Goal: Communication & Community: Answer question/provide support

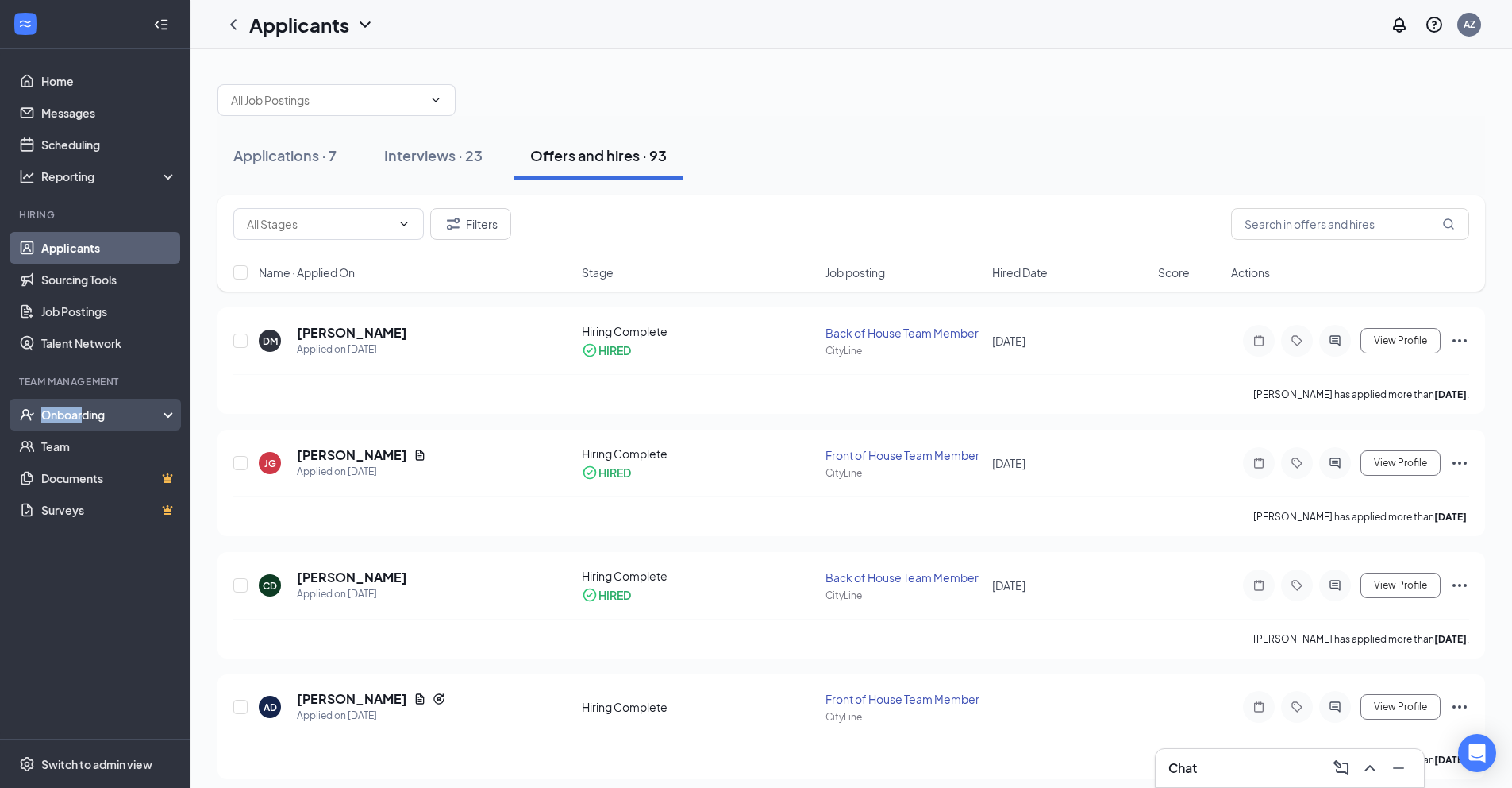
click at [83, 401] on div "Onboarding" at bounding box center [95, 414] width 190 height 32
drag, startPoint x: 52, startPoint y: 448, endPoint x: 61, endPoint y: 447, distance: 9.1
click at [53, 447] on link "Overview" at bounding box center [109, 446] width 136 height 32
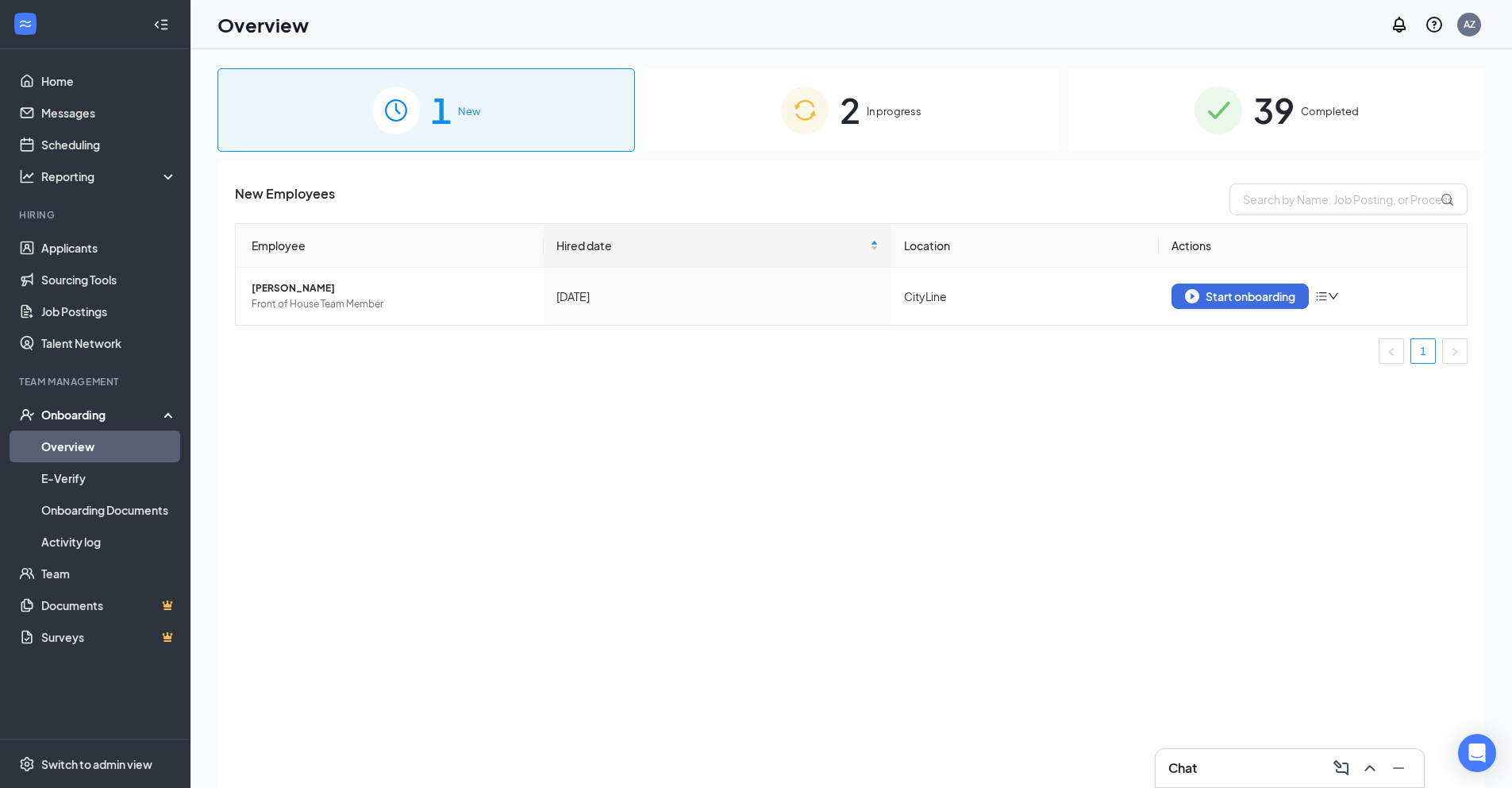
click at [881, 126] on div "2 In progress" at bounding box center [851, 110] width 417 height 84
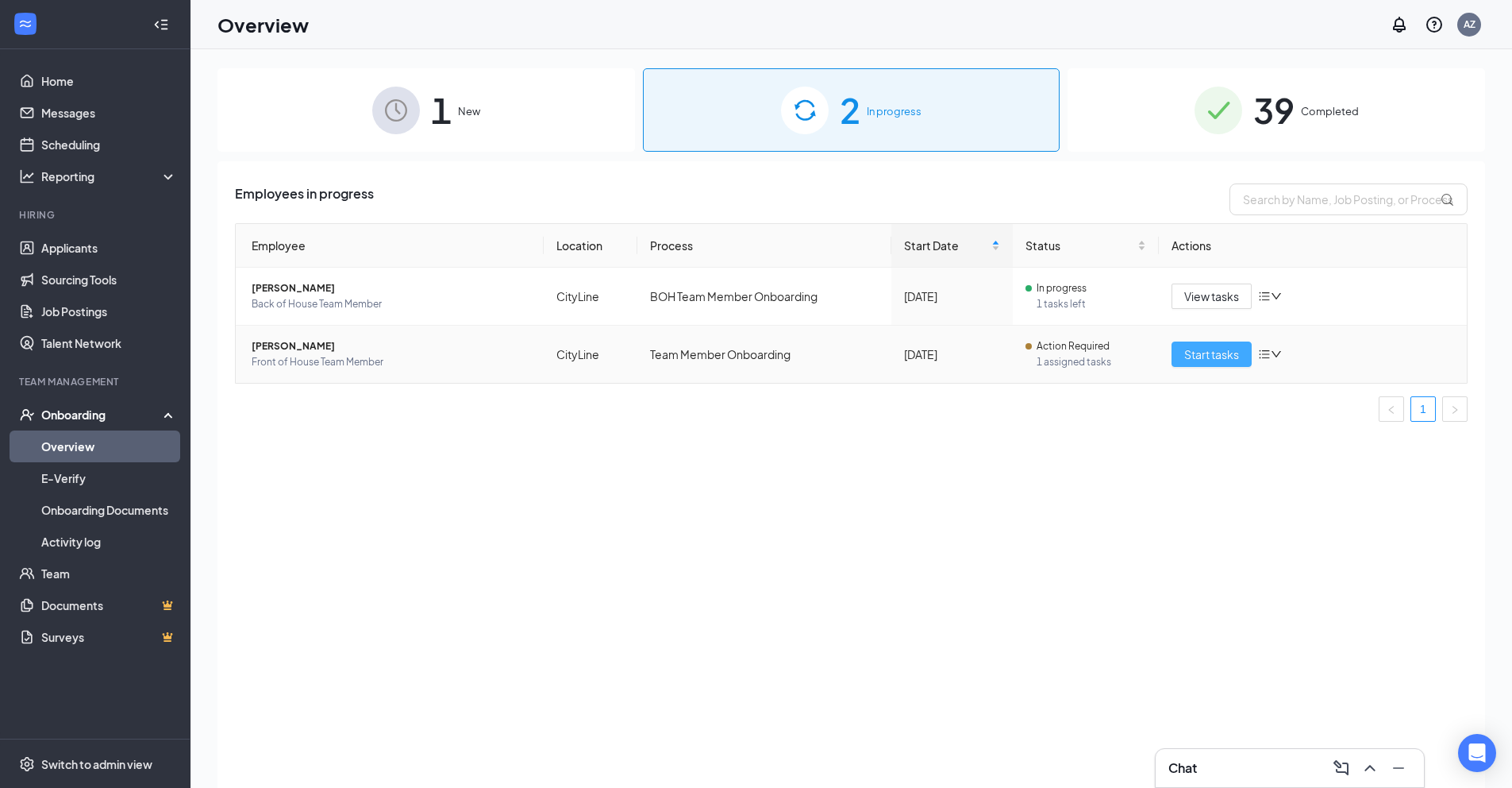
click at [1223, 362] on span "Start tasks" at bounding box center [1211, 353] width 55 height 17
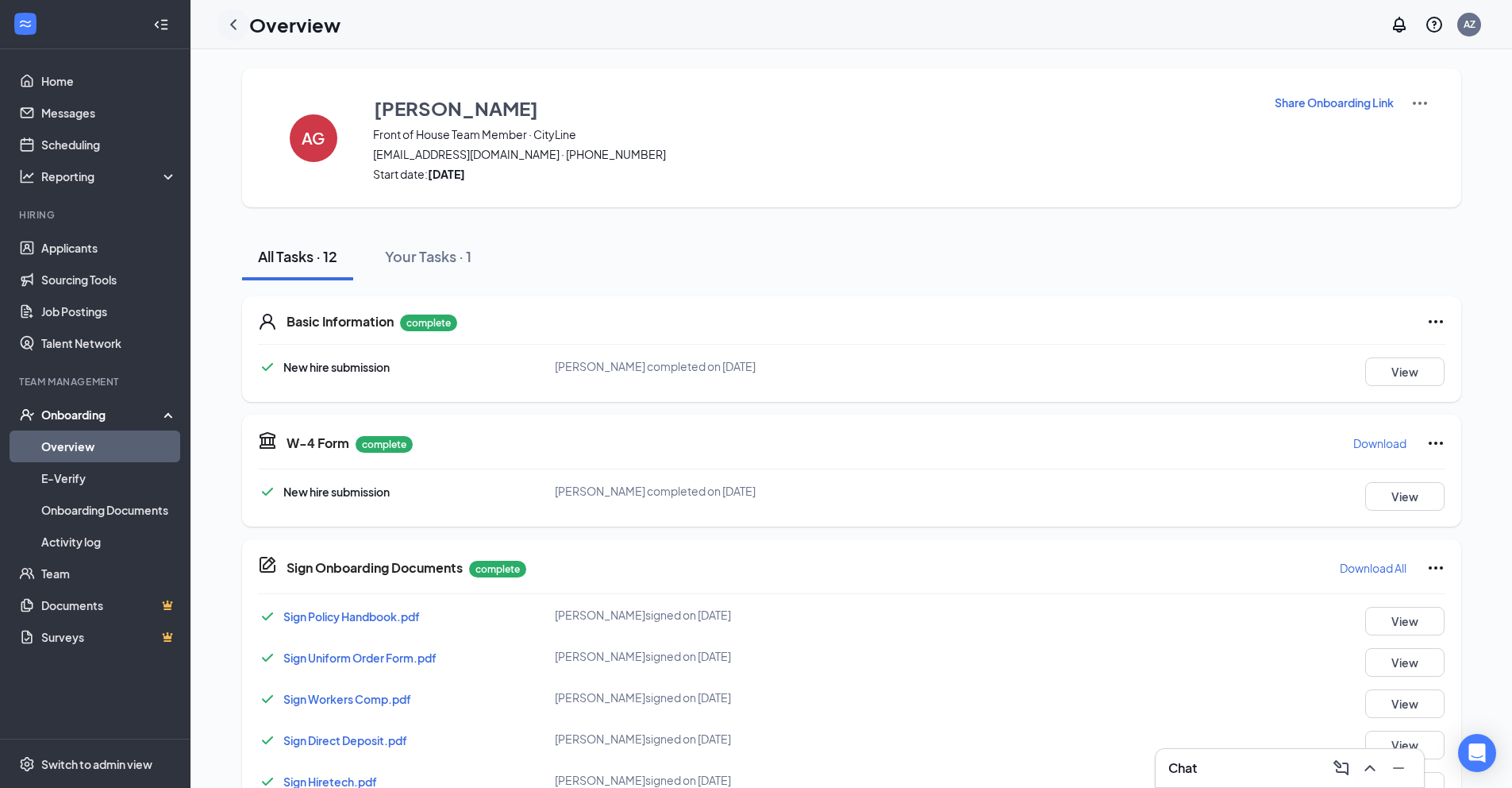
click at [225, 27] on icon "ChevronLeft" at bounding box center [233, 24] width 19 height 19
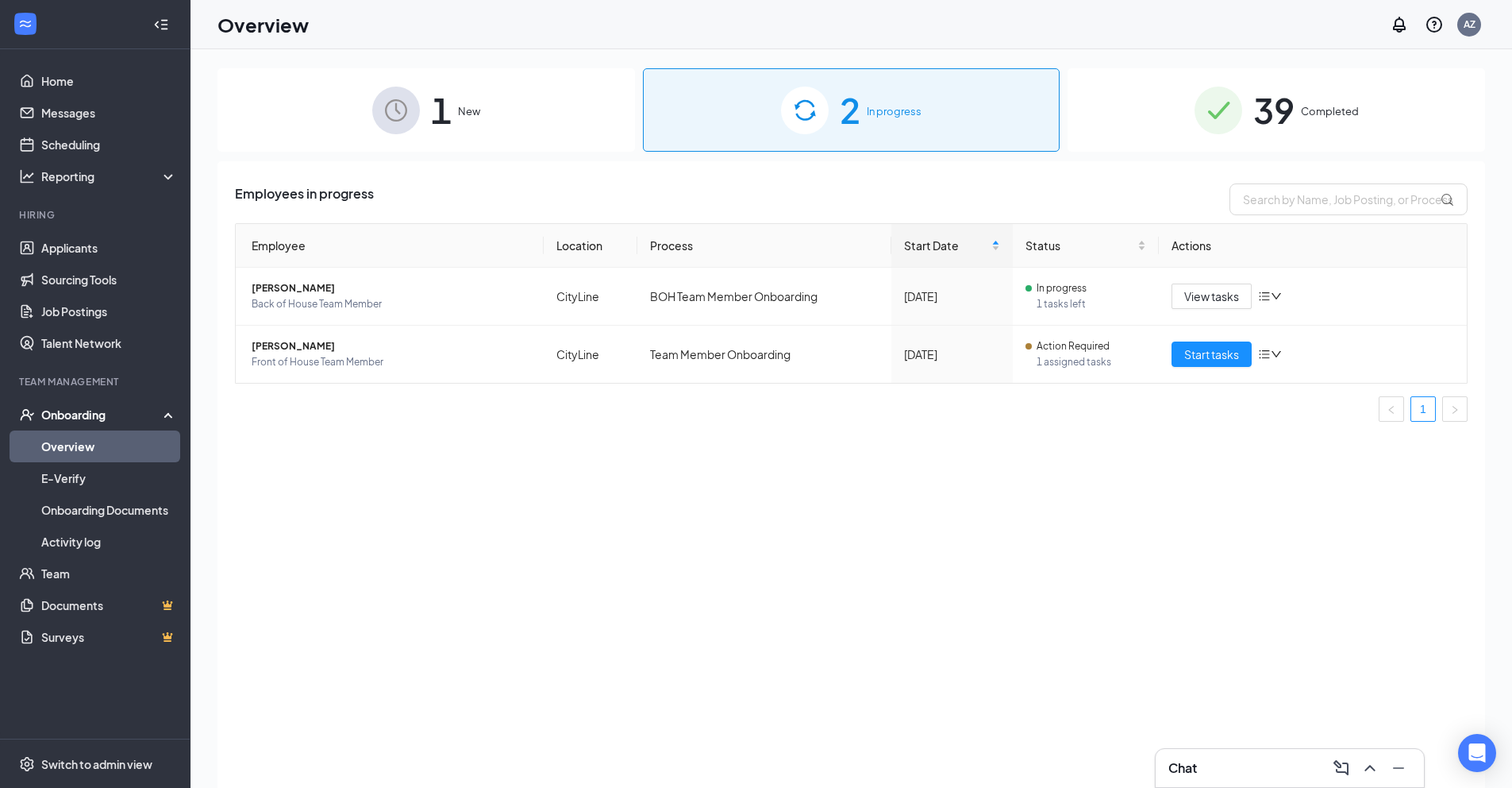
click at [66, 447] on link "Overview" at bounding box center [109, 446] width 136 height 32
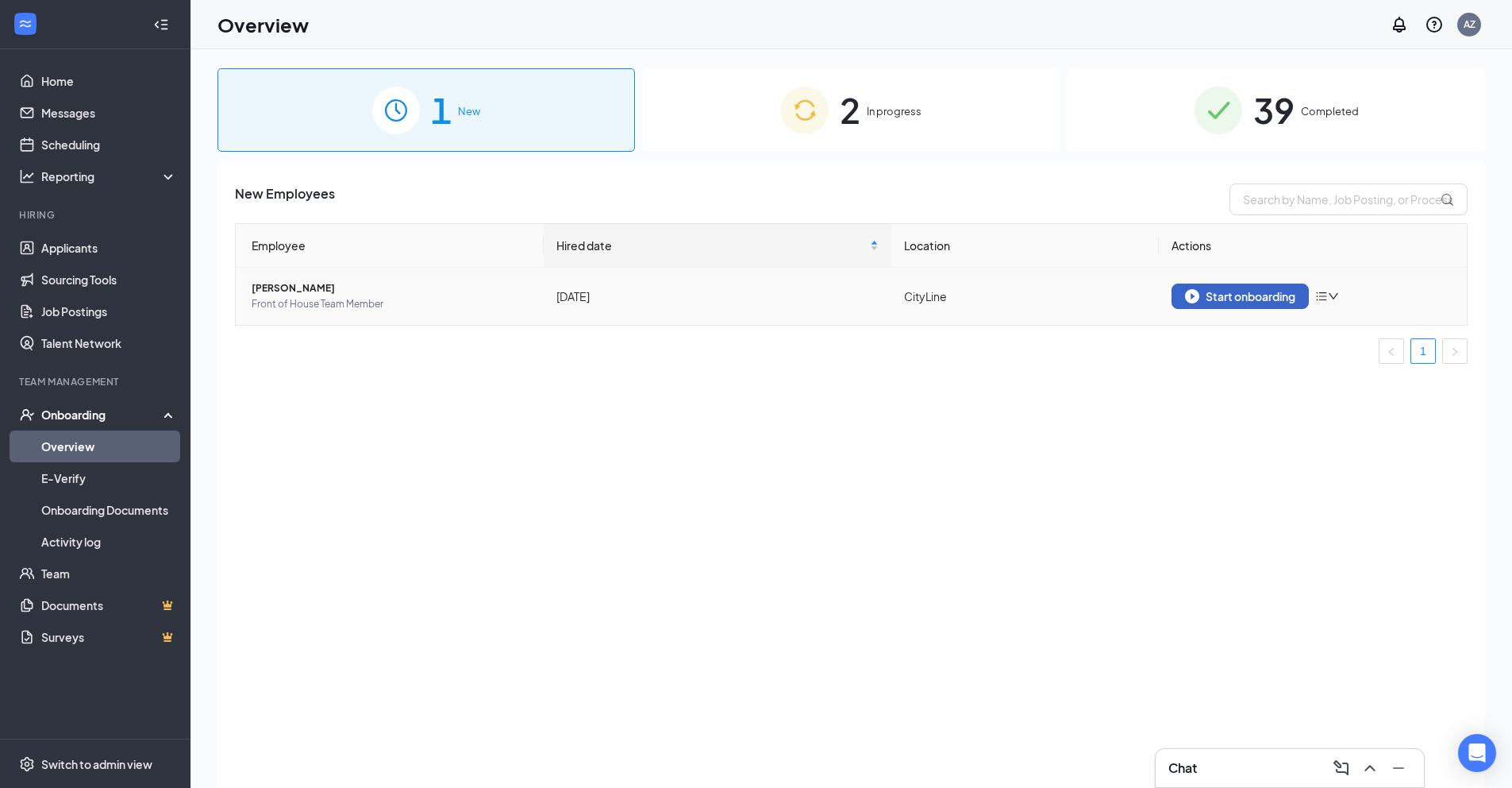
click at [1240, 298] on div "Start onboarding" at bounding box center [1240, 295] width 111 height 14
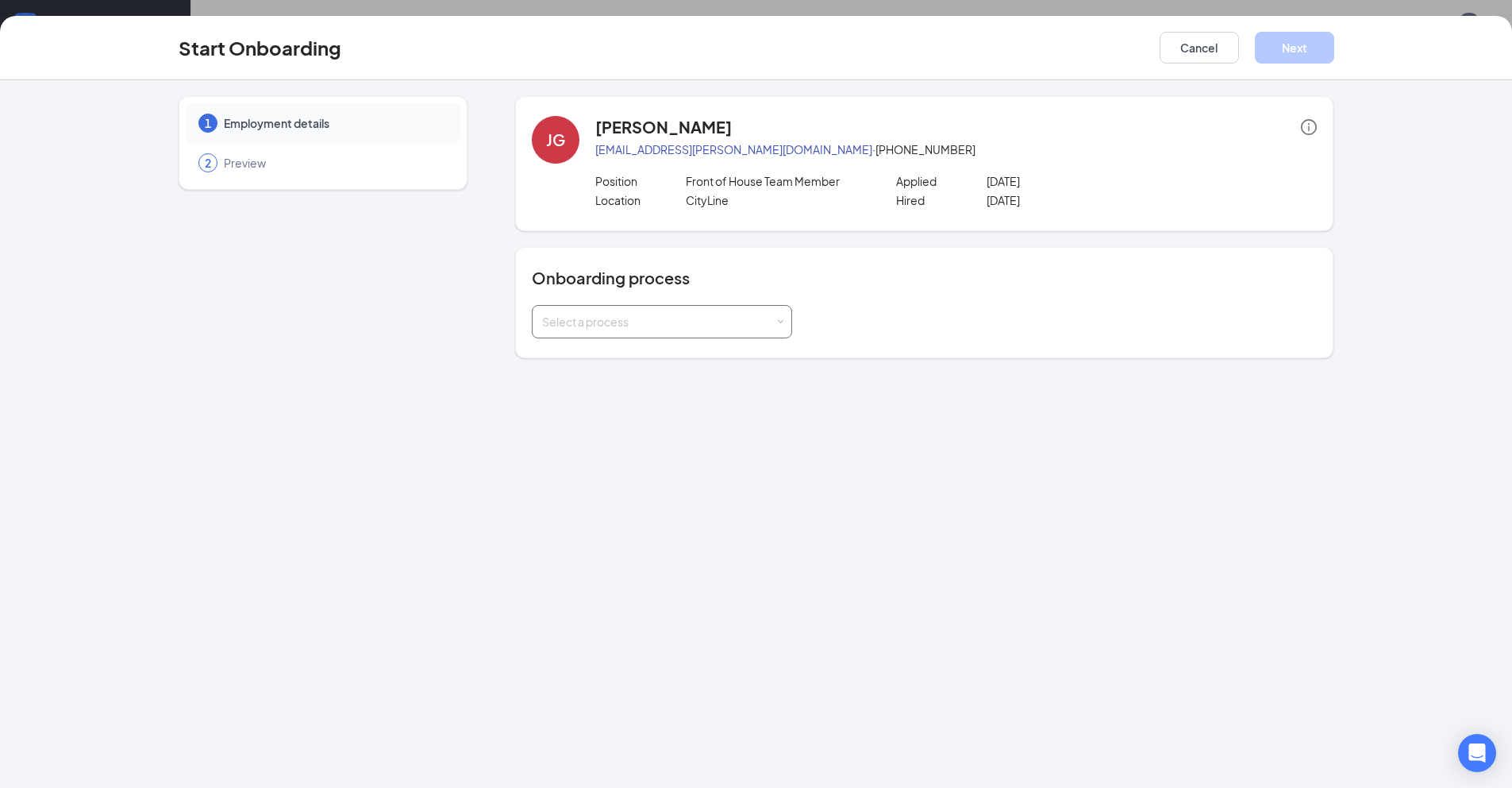
click at [688, 332] on div "Select a process" at bounding box center [661, 321] width 239 height 32
click at [667, 376] on span "Team Member Onboarding" at bounding box center [607, 383] width 140 height 14
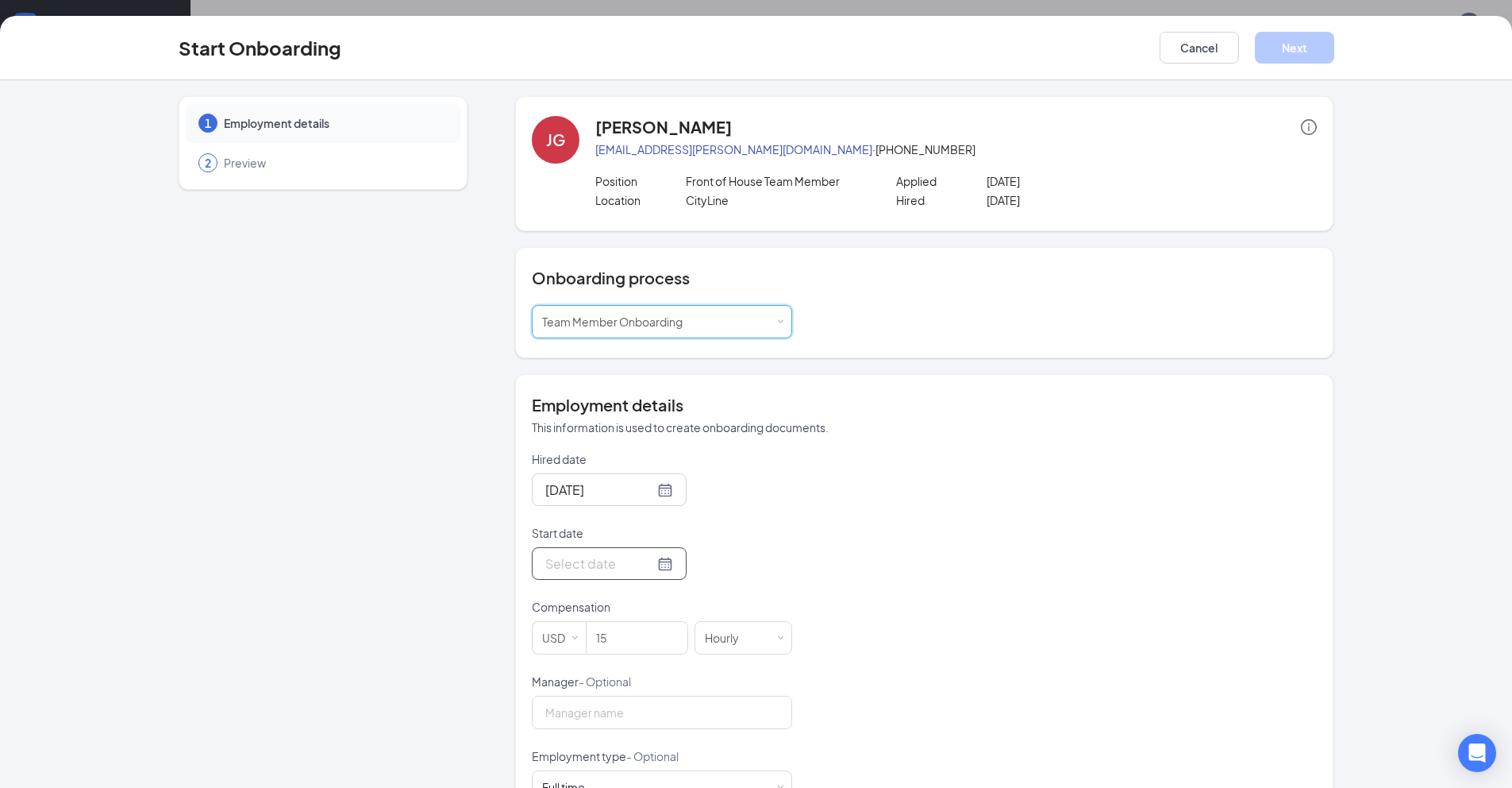
click at [615, 566] on input "Start date" at bounding box center [599, 563] width 109 height 20
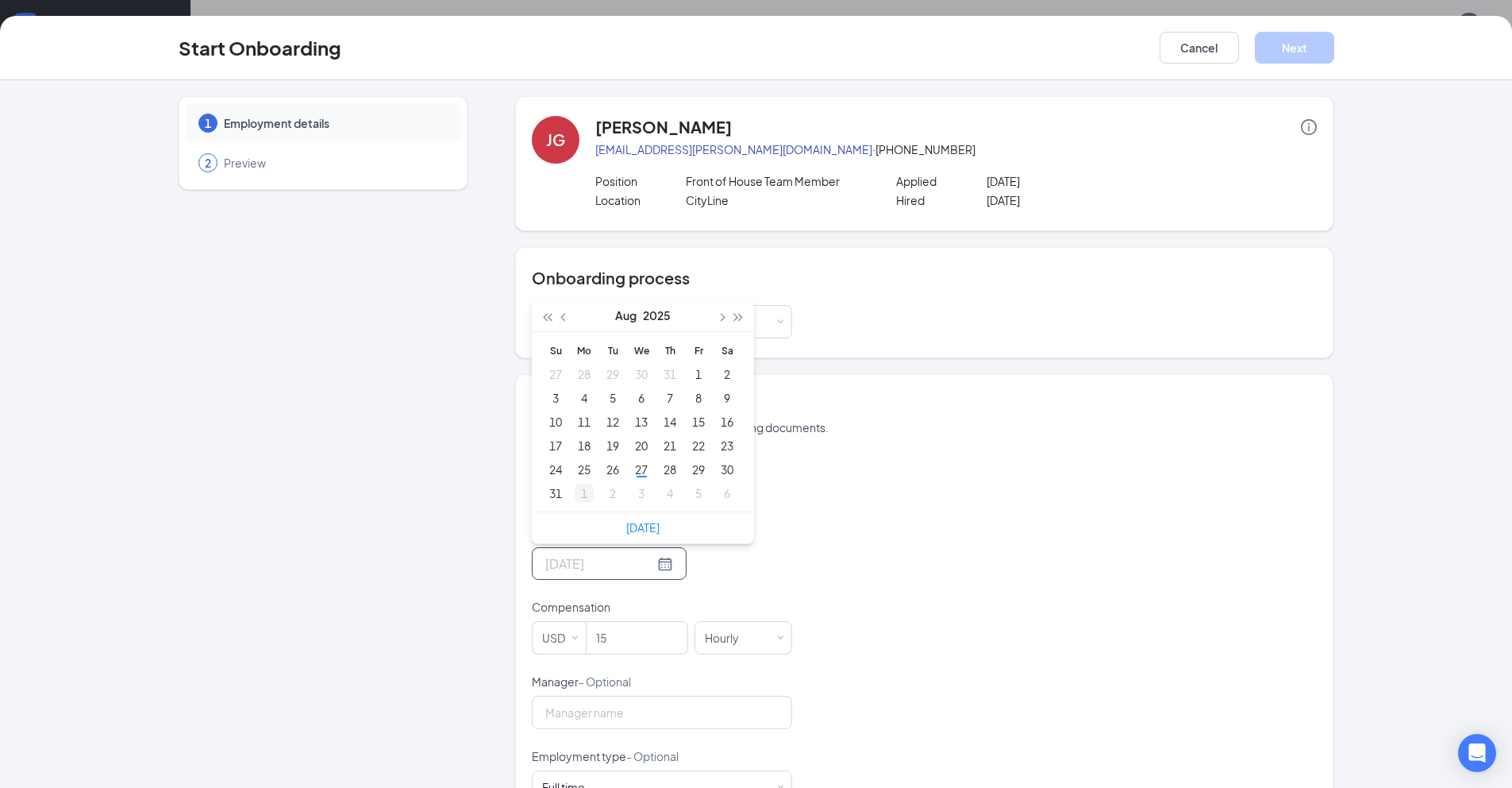
type input "Sep 1, 2025"
click at [576, 490] on div "1" at bounding box center [583, 493] width 19 height 19
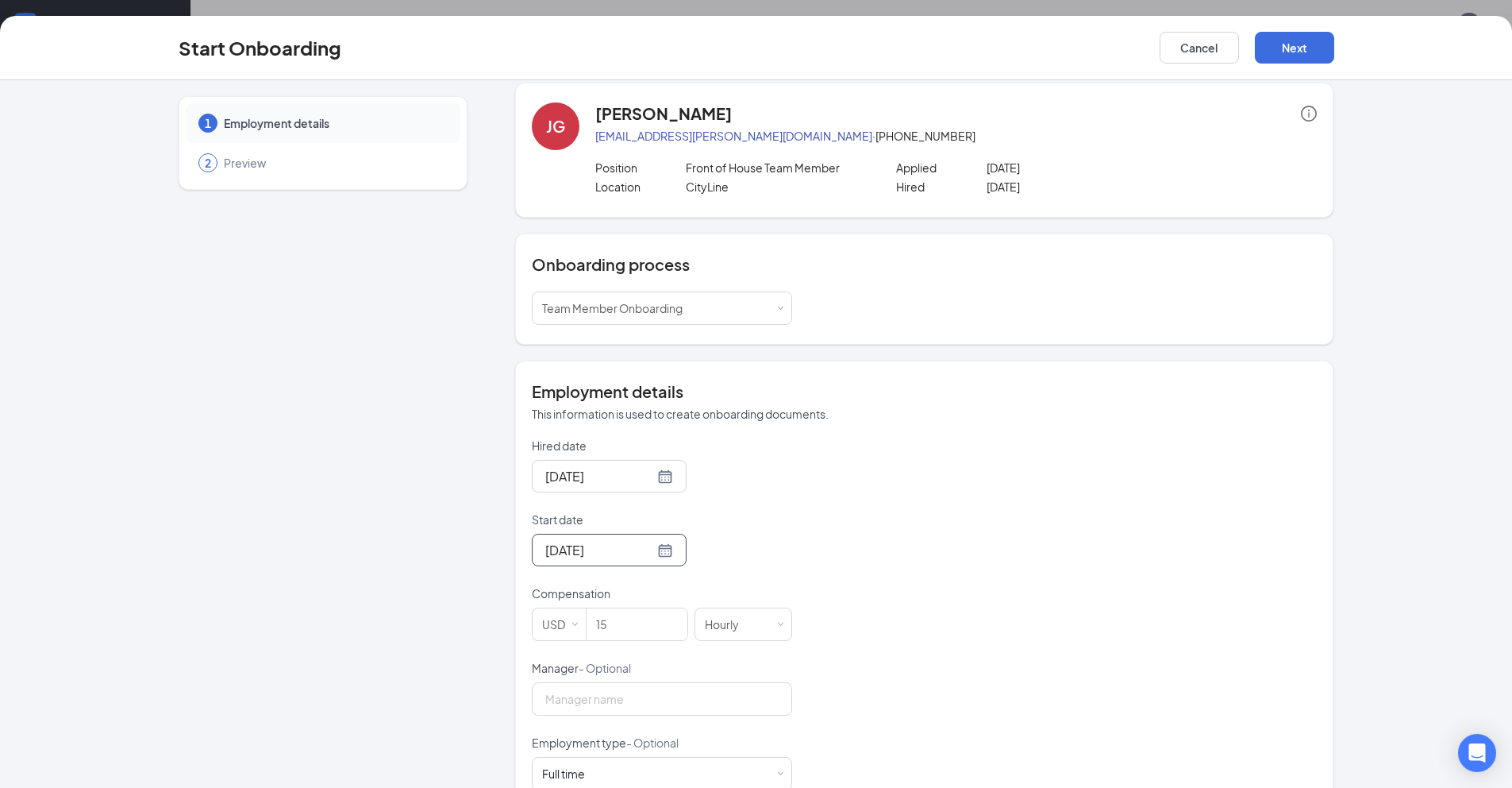
scroll to position [1, 0]
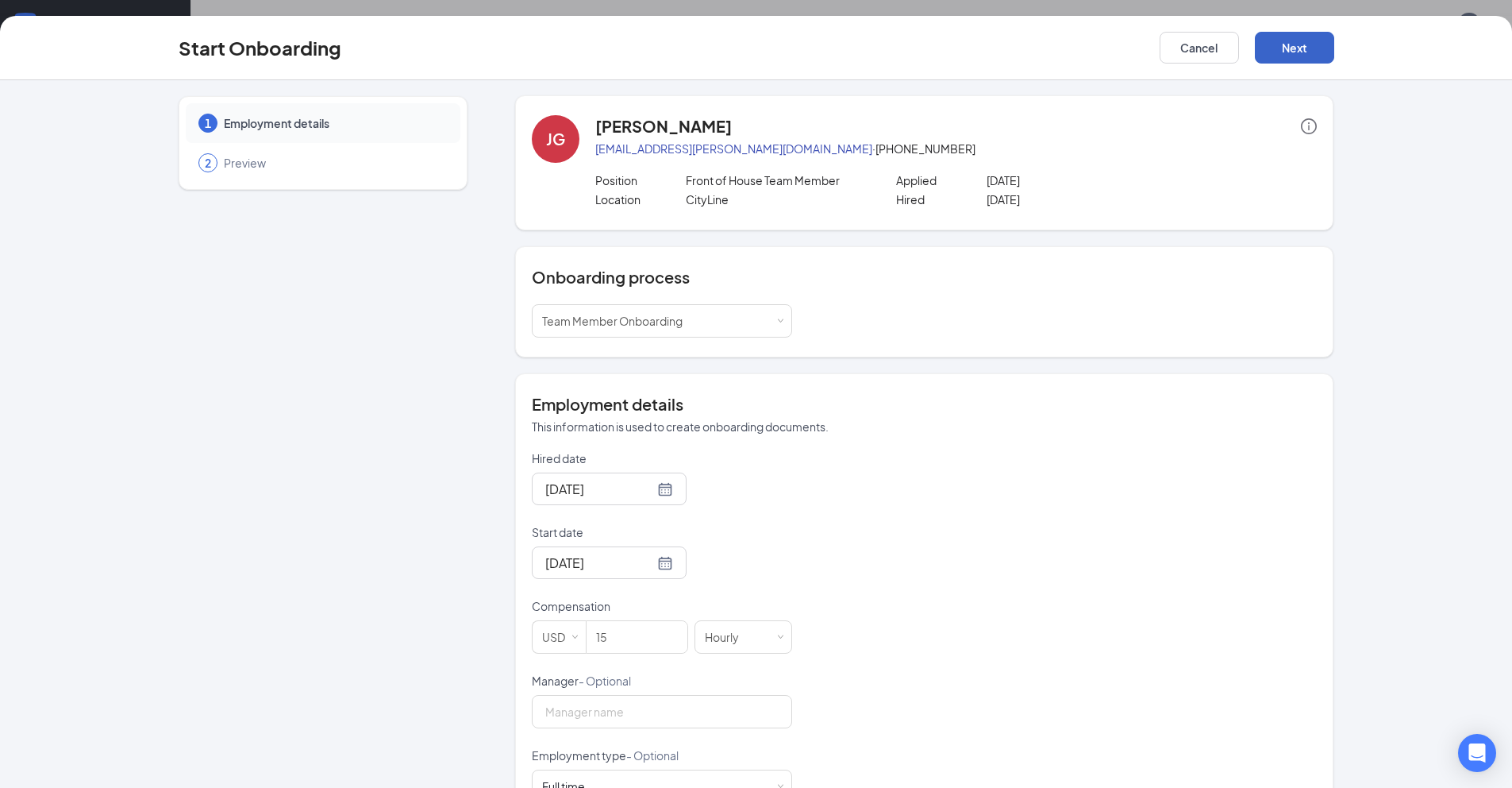
click at [1312, 54] on button "Next" at bounding box center [1294, 48] width 79 height 32
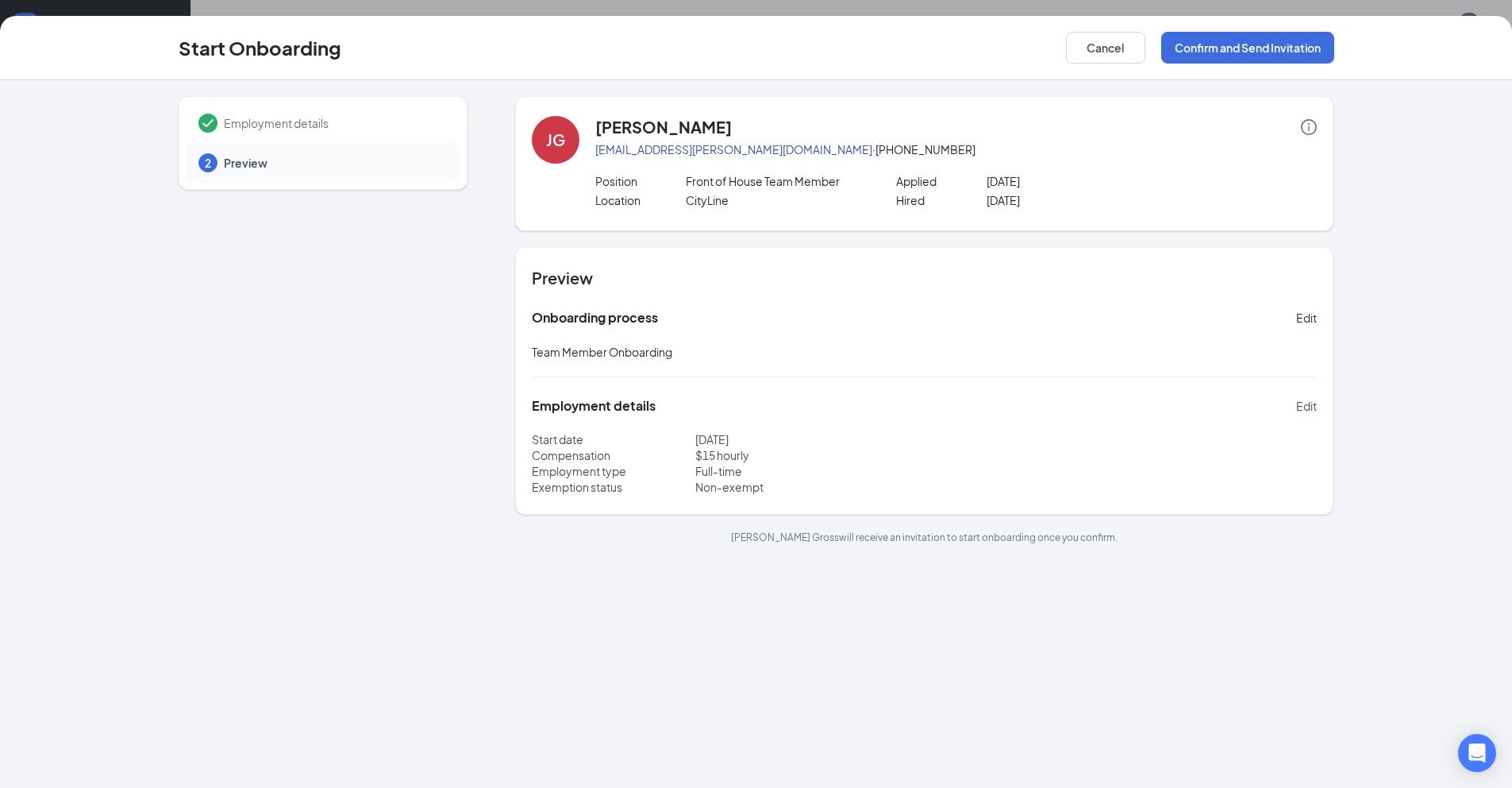
click at [1305, 411] on span "Edit" at bounding box center [1305, 405] width 20 height 16
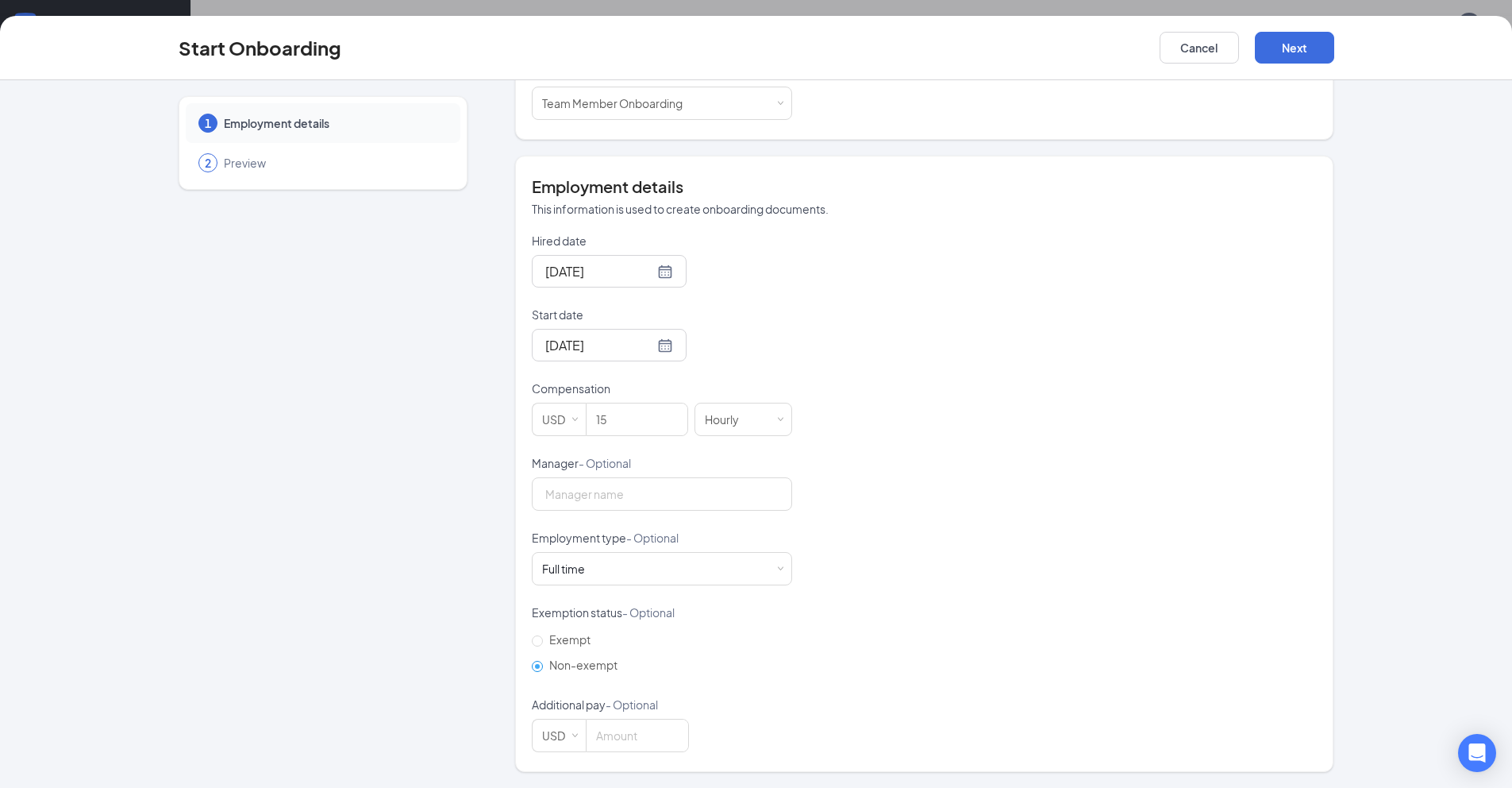
scroll to position [71, 0]
click at [589, 563] on div "Full time Works 30+ hours per week and is reasonably expected to work" at bounding box center [569, 568] width 54 height 16
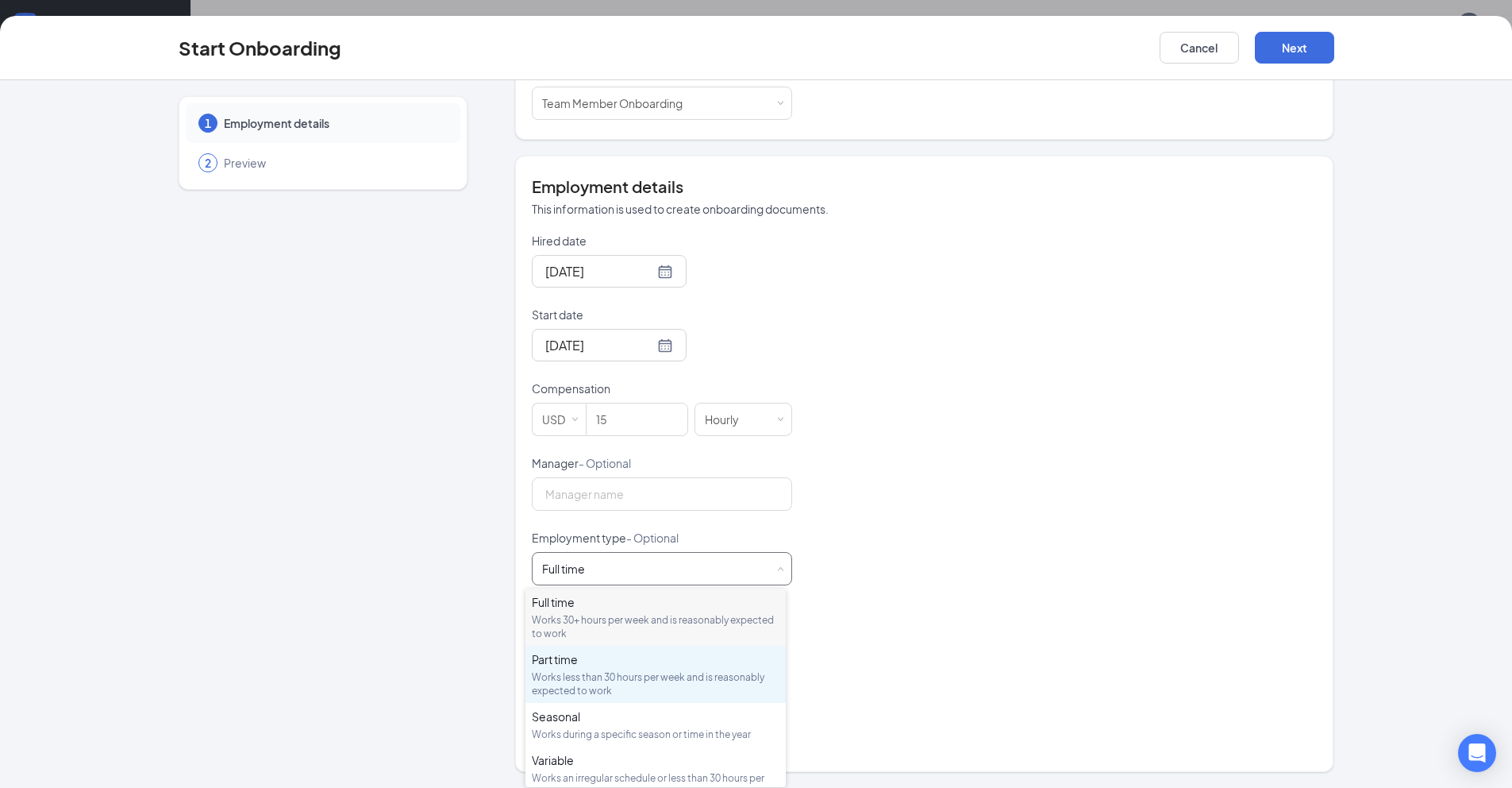
click at [629, 663] on div "Part time" at bounding box center [656, 658] width 247 height 16
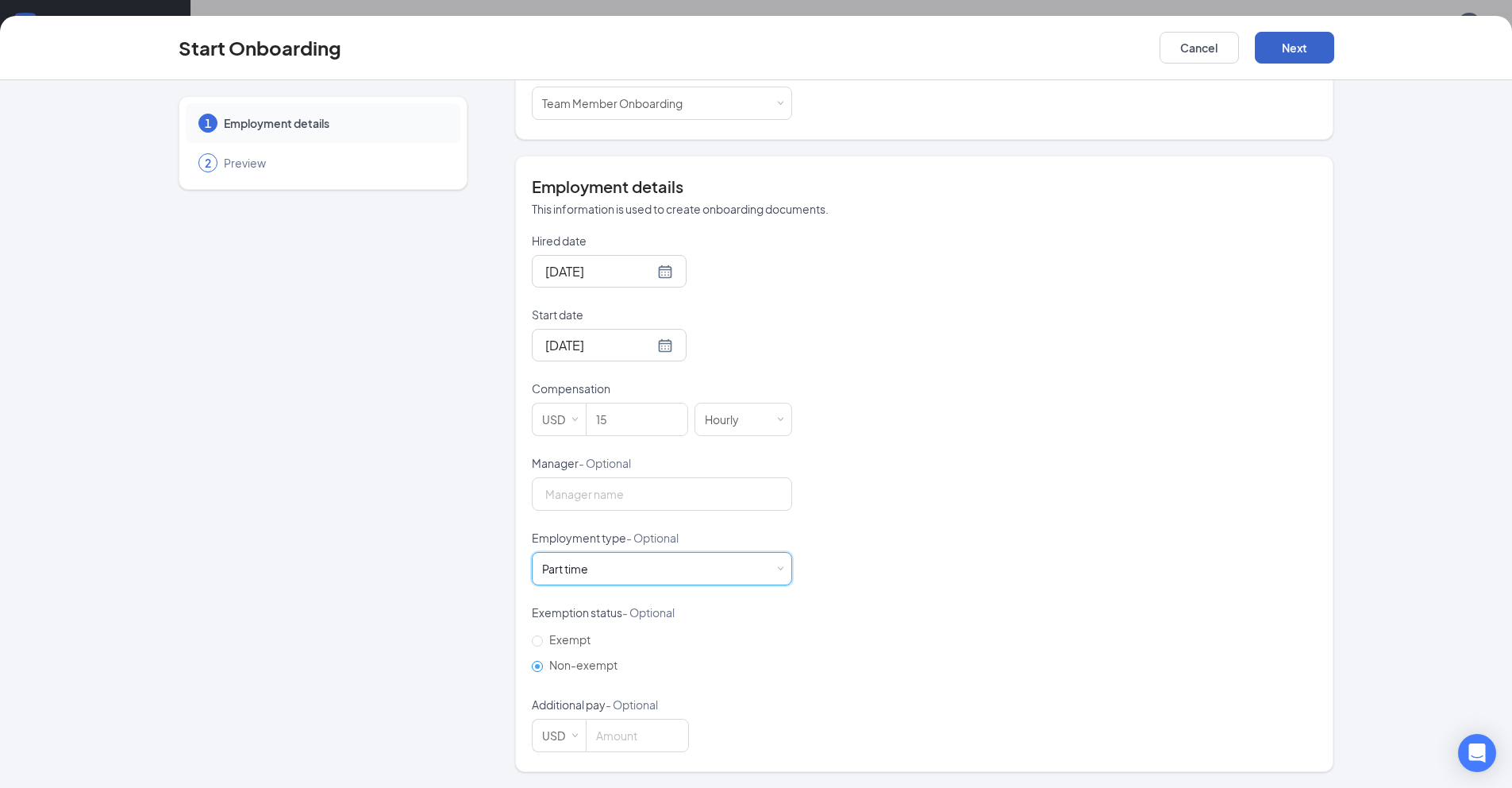
click at [1305, 58] on button "Next" at bounding box center [1294, 48] width 79 height 32
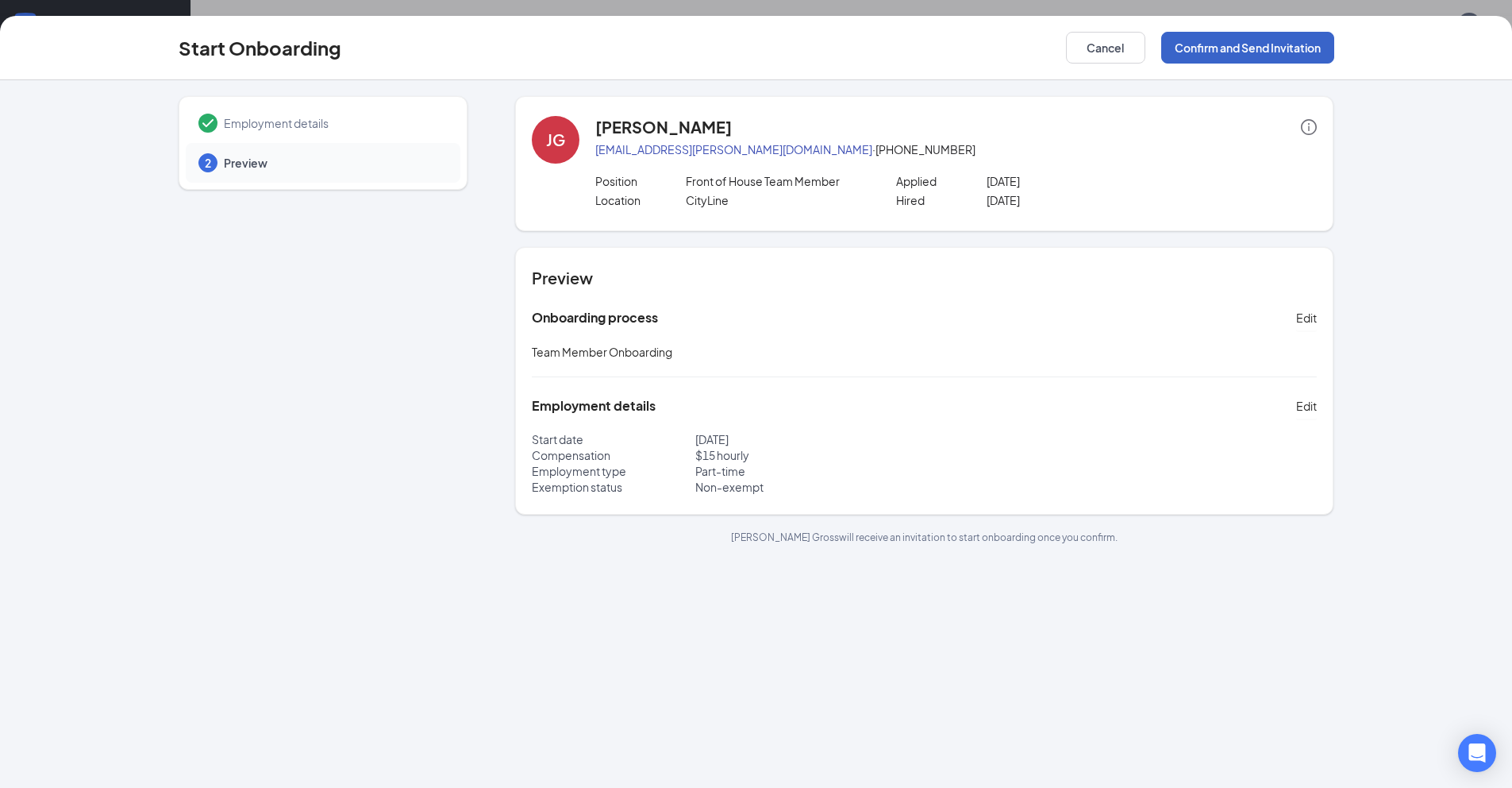
click at [1277, 57] on button "Confirm and Send Invitation" at bounding box center [1247, 48] width 173 height 32
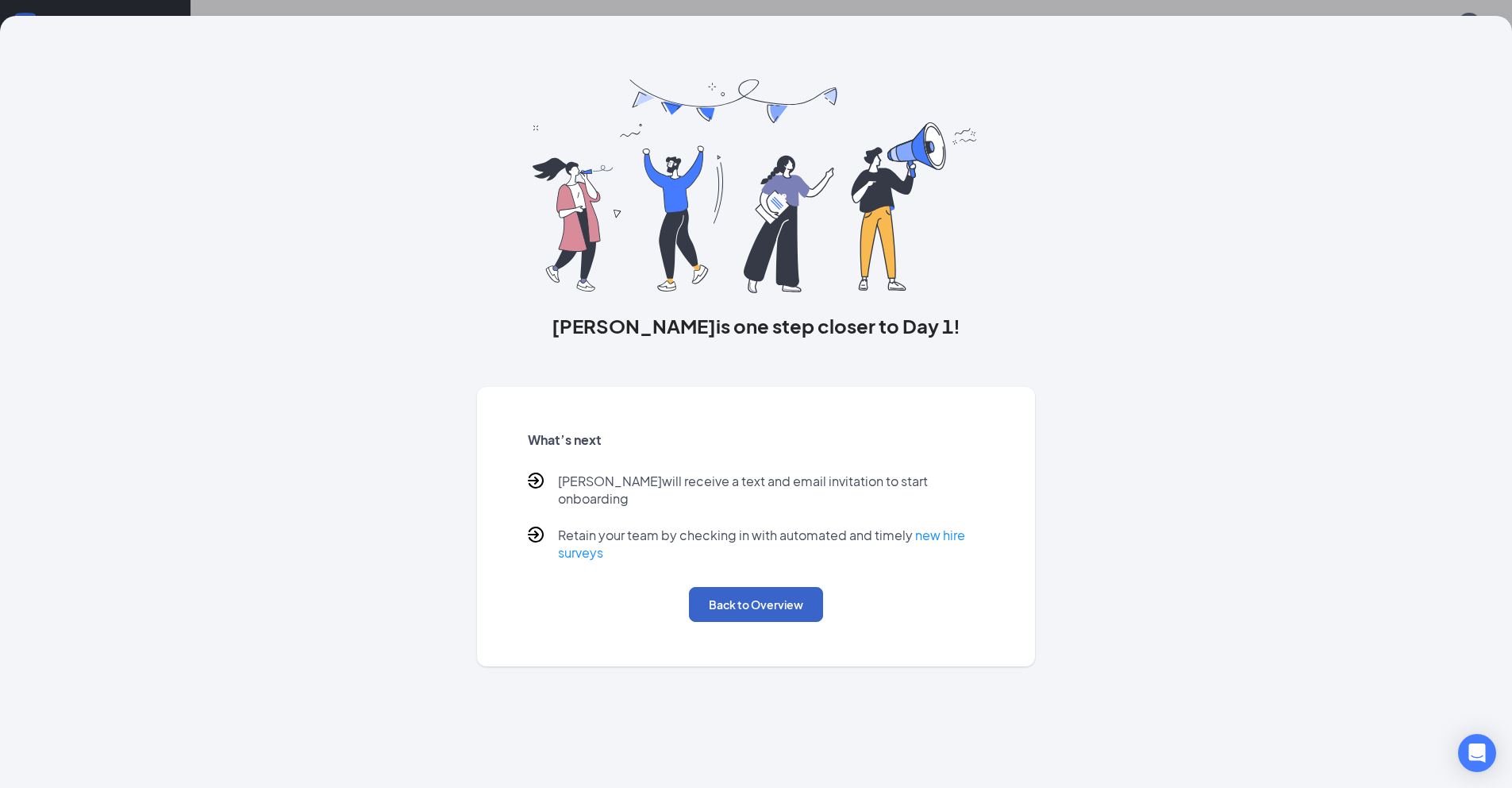
click at [736, 602] on button "Back to Overview" at bounding box center [756, 604] width 134 height 35
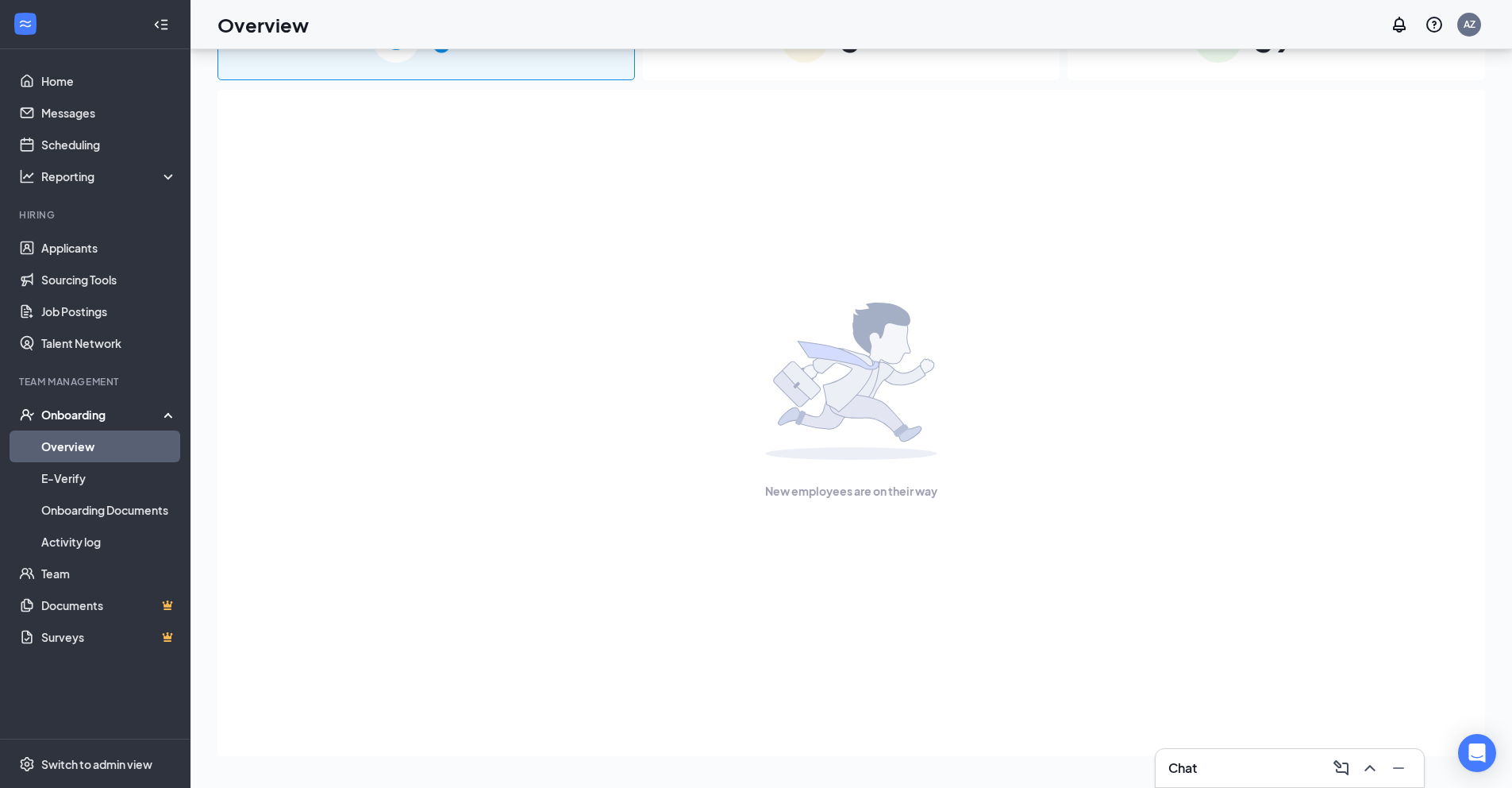
click at [801, 72] on div "3 In progress" at bounding box center [851, 39] width 417 height 84
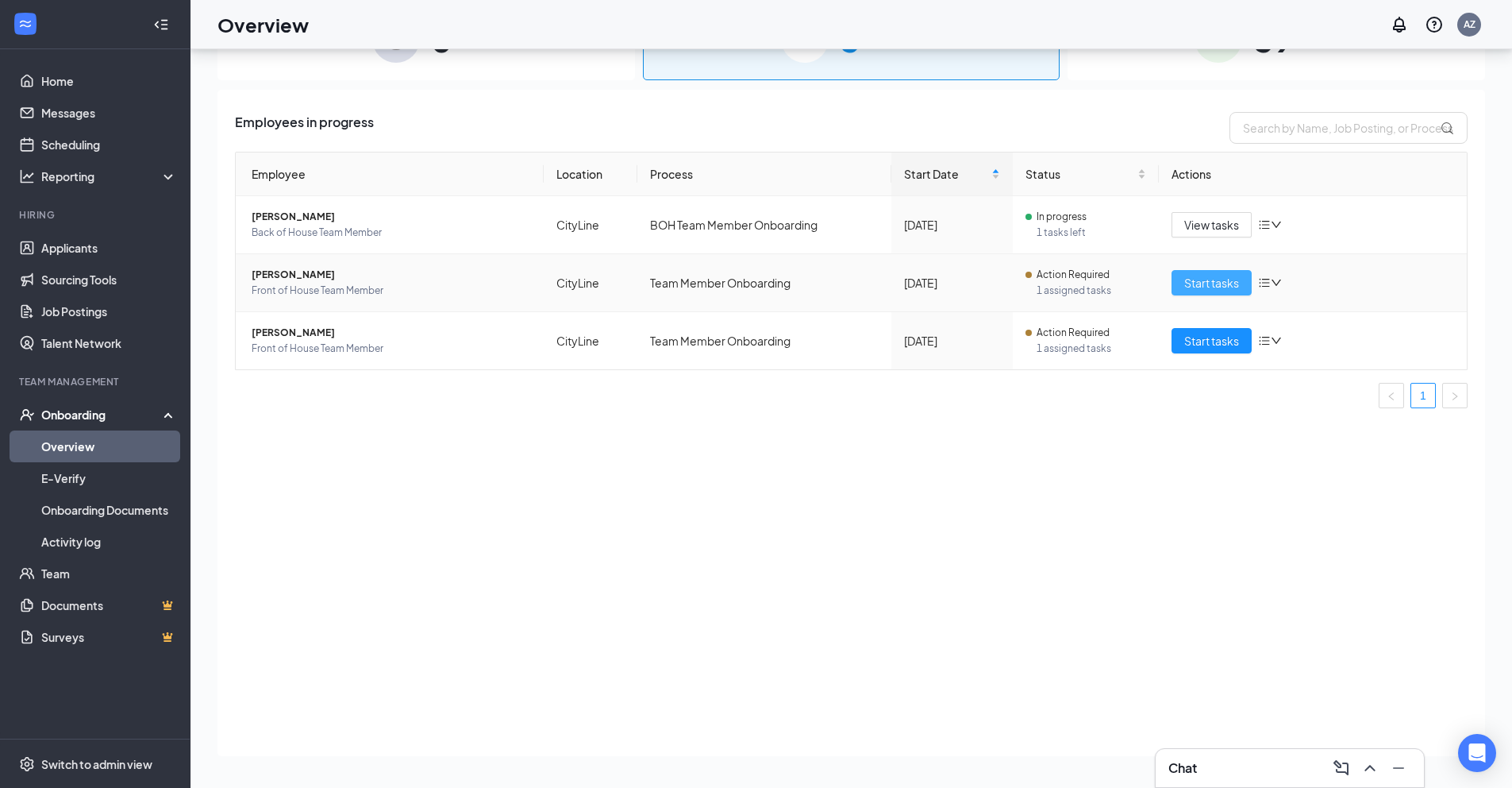
click at [1215, 288] on span "Start tasks" at bounding box center [1211, 282] width 55 height 17
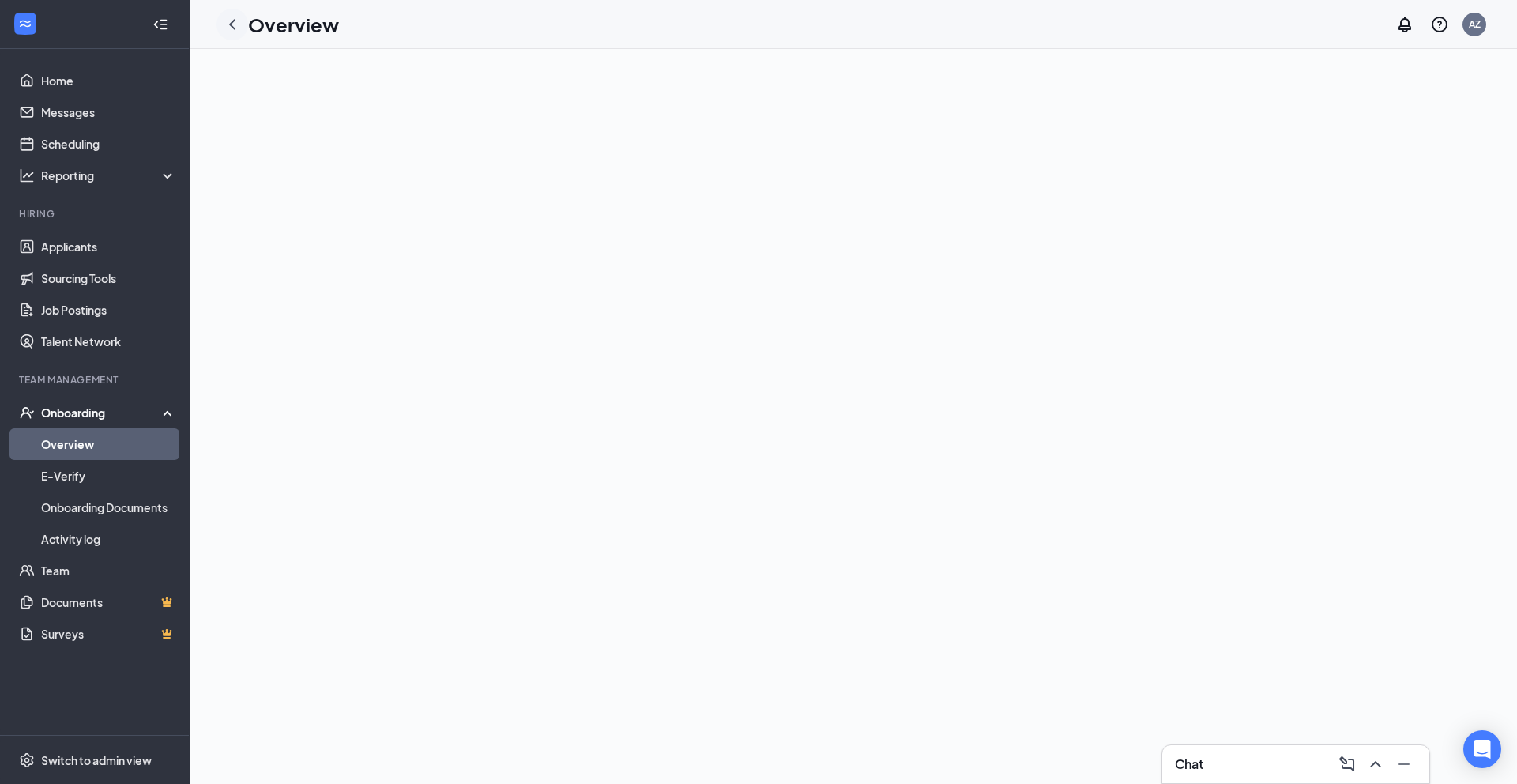
click at [230, 24] on icon "ChevronLeft" at bounding box center [233, 24] width 7 height 11
drag, startPoint x: 67, startPoint y: 446, endPoint x: 74, endPoint y: 419, distance: 27.9
click at [67, 446] on link "Overview" at bounding box center [109, 444] width 135 height 32
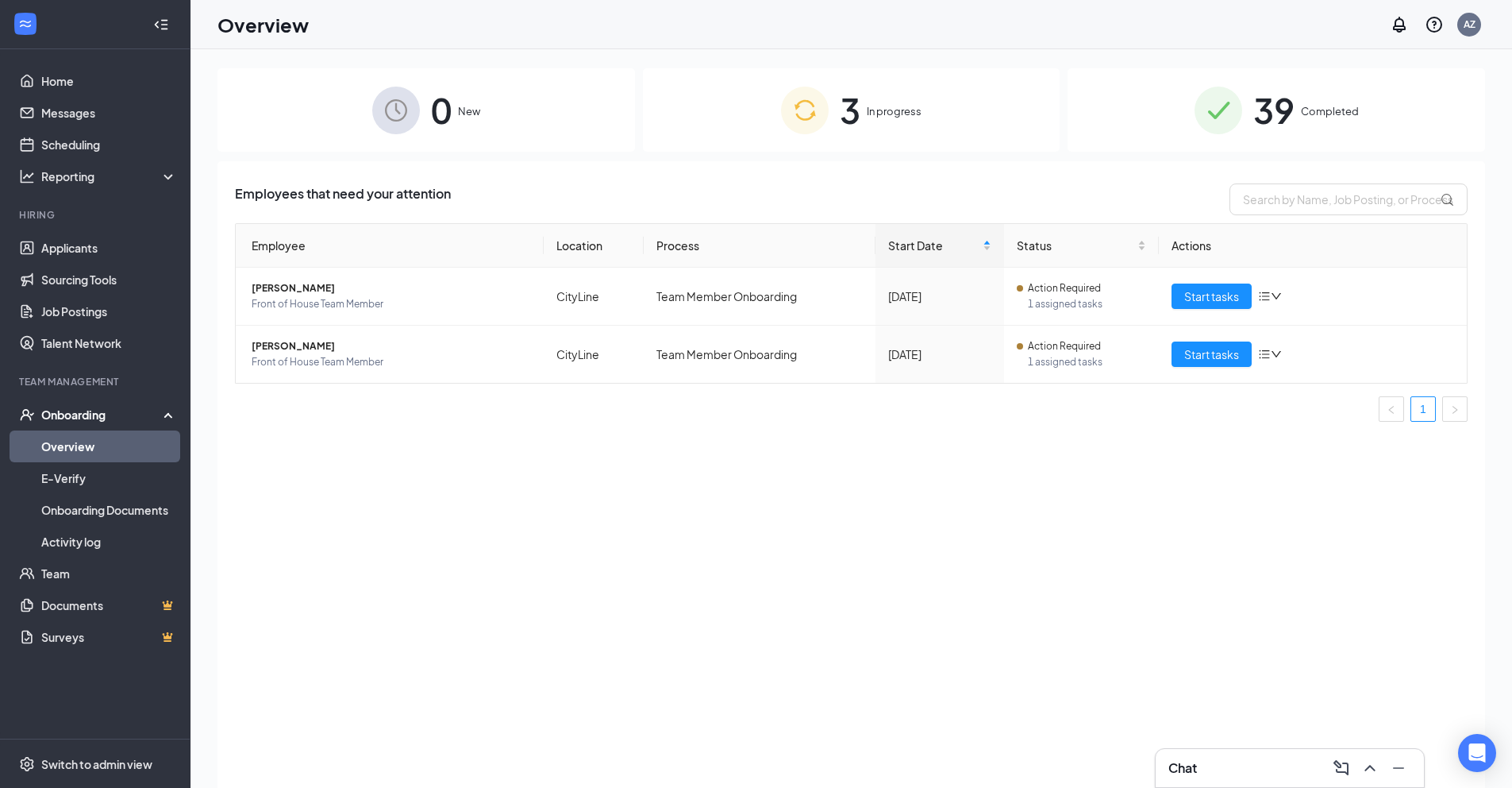
click at [791, 109] on img at bounding box center [805, 111] width 48 height 48
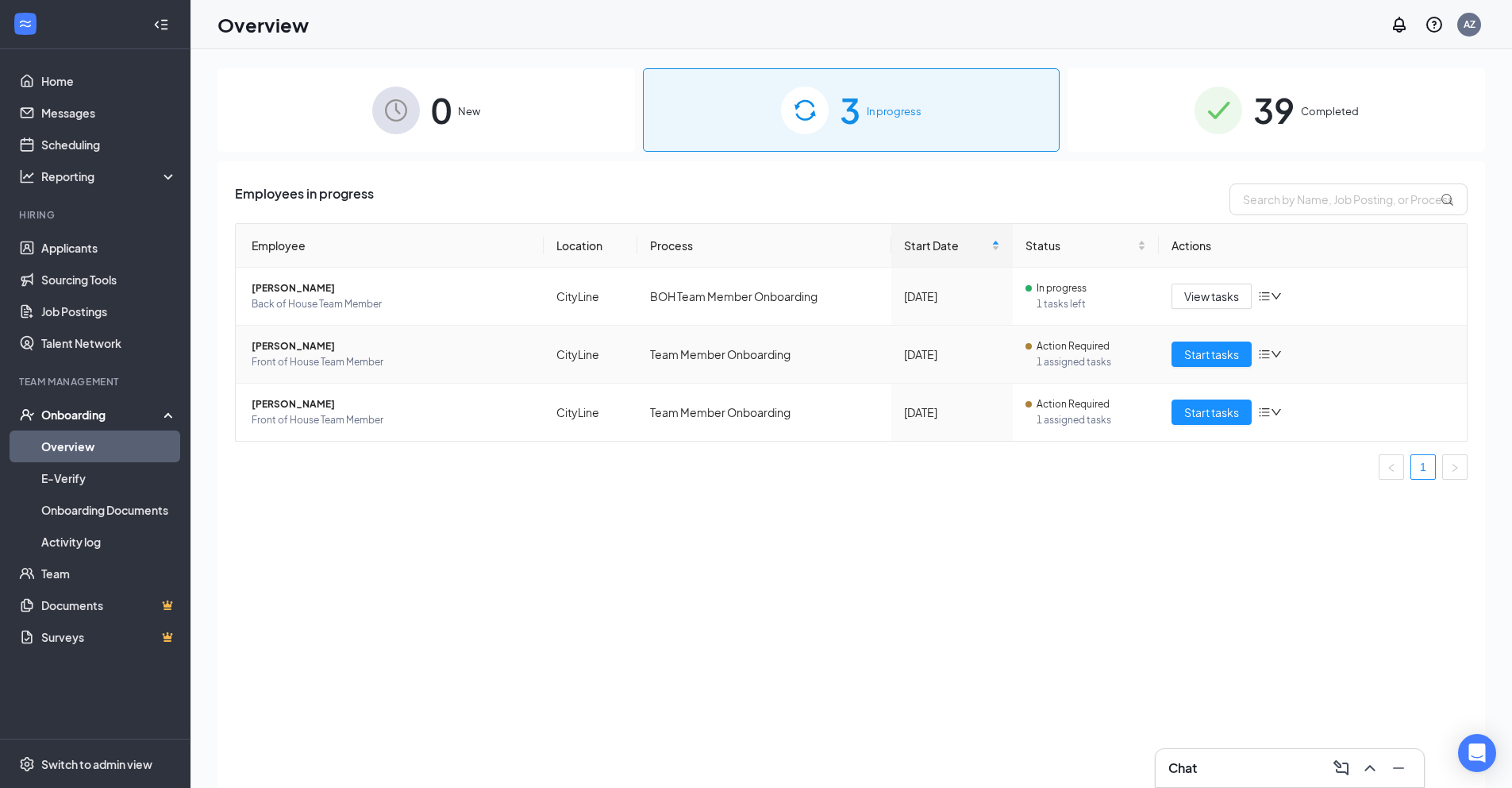
click at [360, 344] on span "[PERSON_NAME]" at bounding box center [391, 345] width 279 height 16
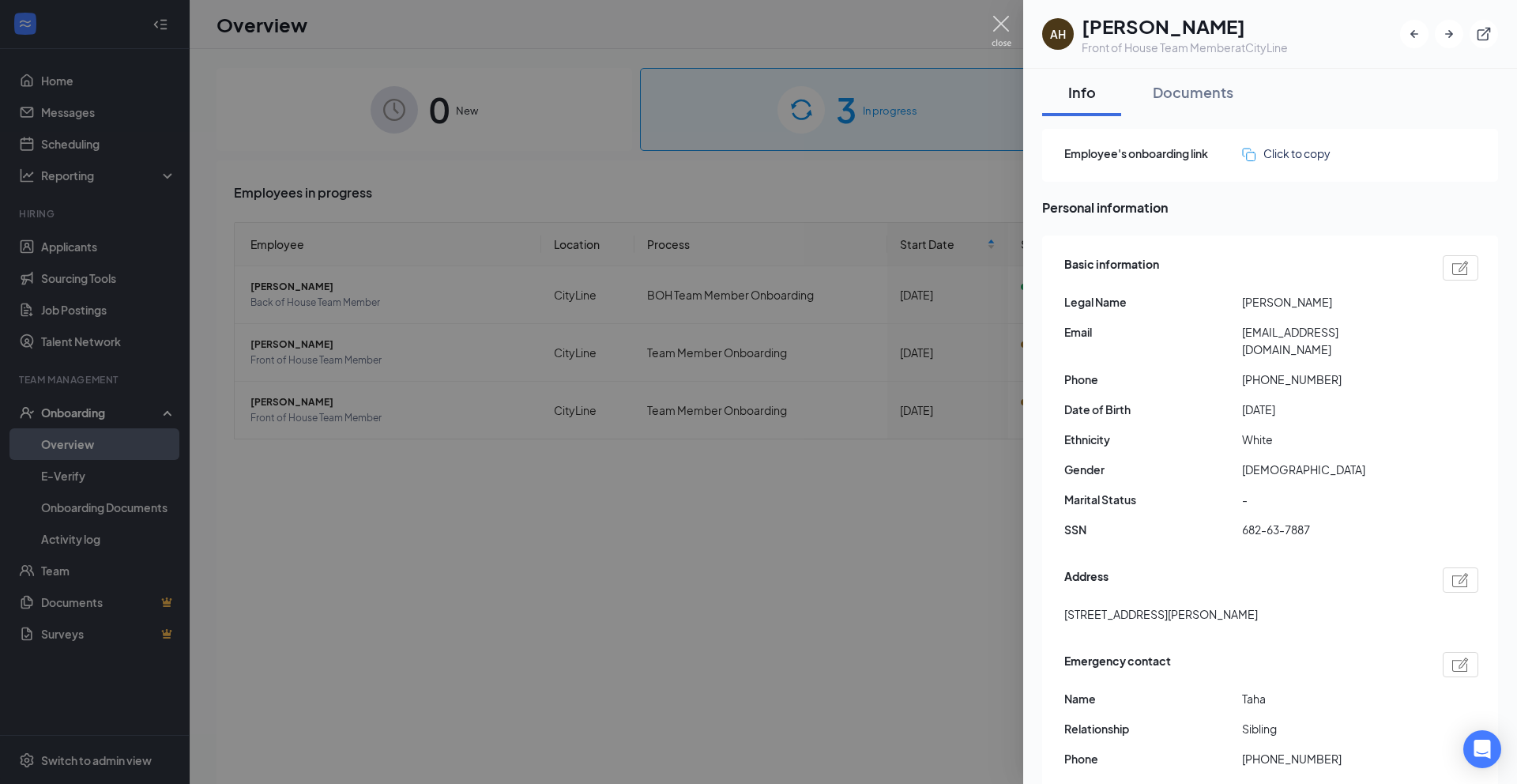
click at [1003, 39] on img at bounding box center [1001, 31] width 20 height 31
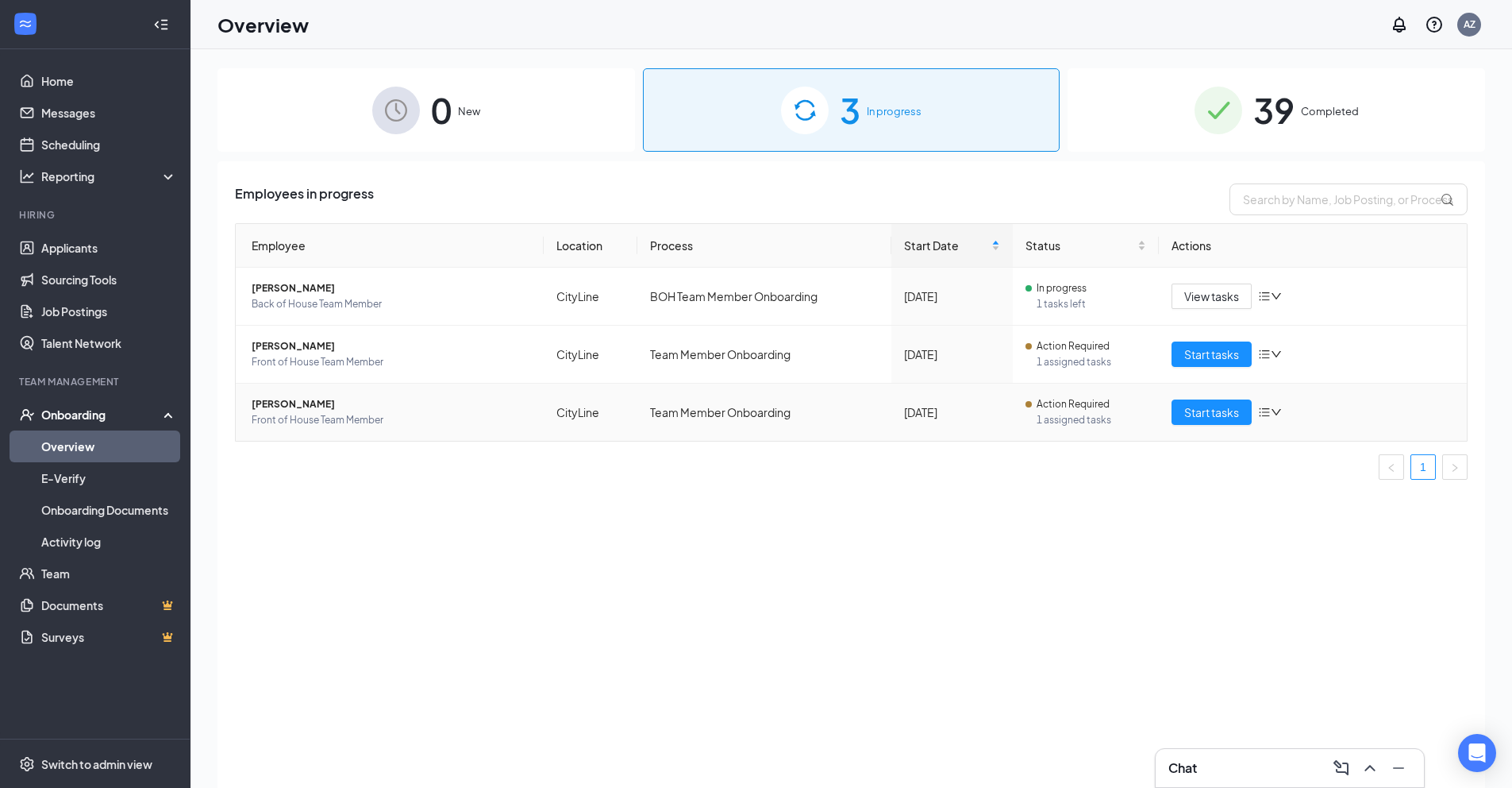
click at [301, 411] on span "[PERSON_NAME]" at bounding box center [391, 403] width 279 height 16
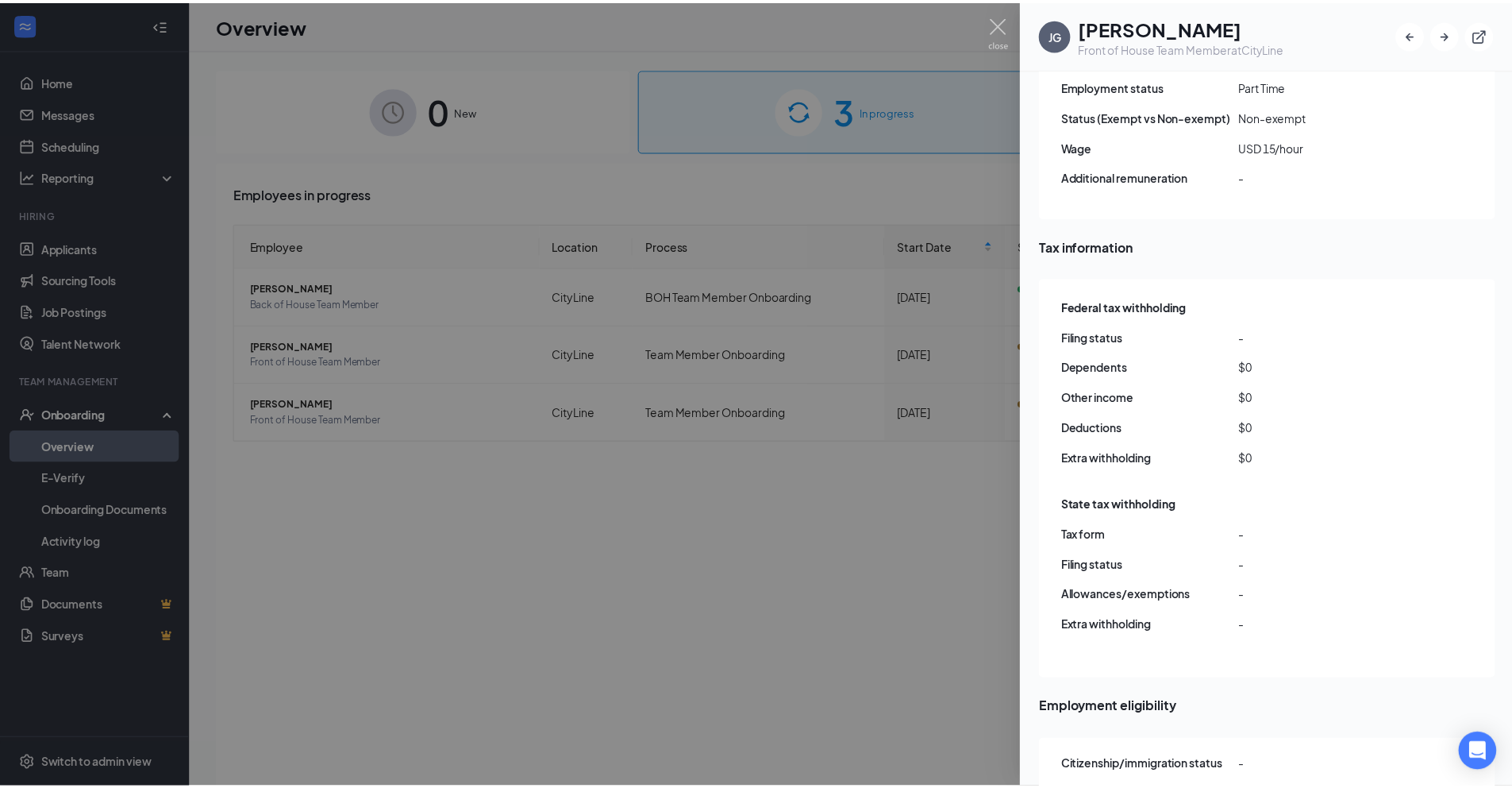
scroll to position [1177, 0]
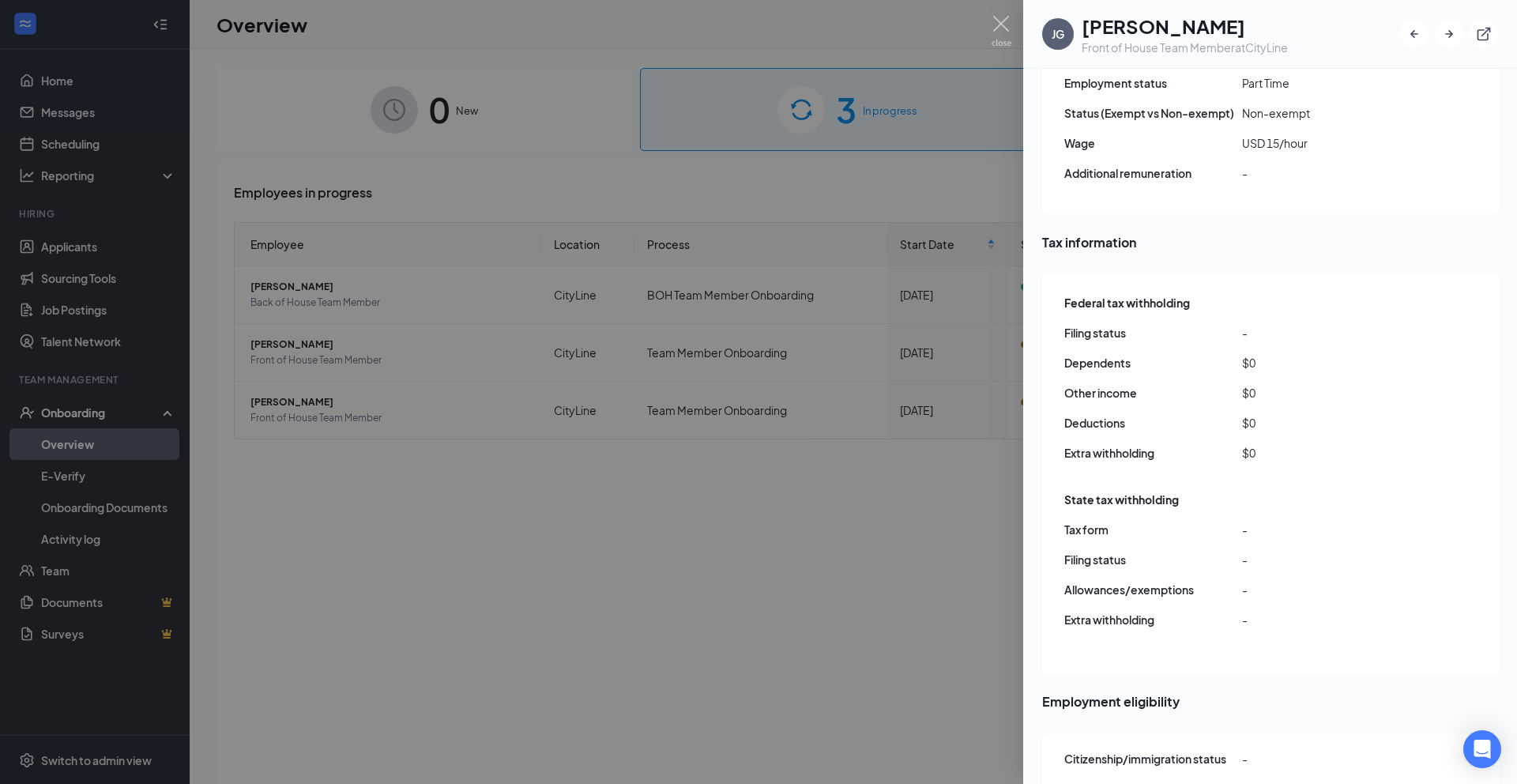
click at [989, 27] on div at bounding box center [758, 392] width 1517 height 784
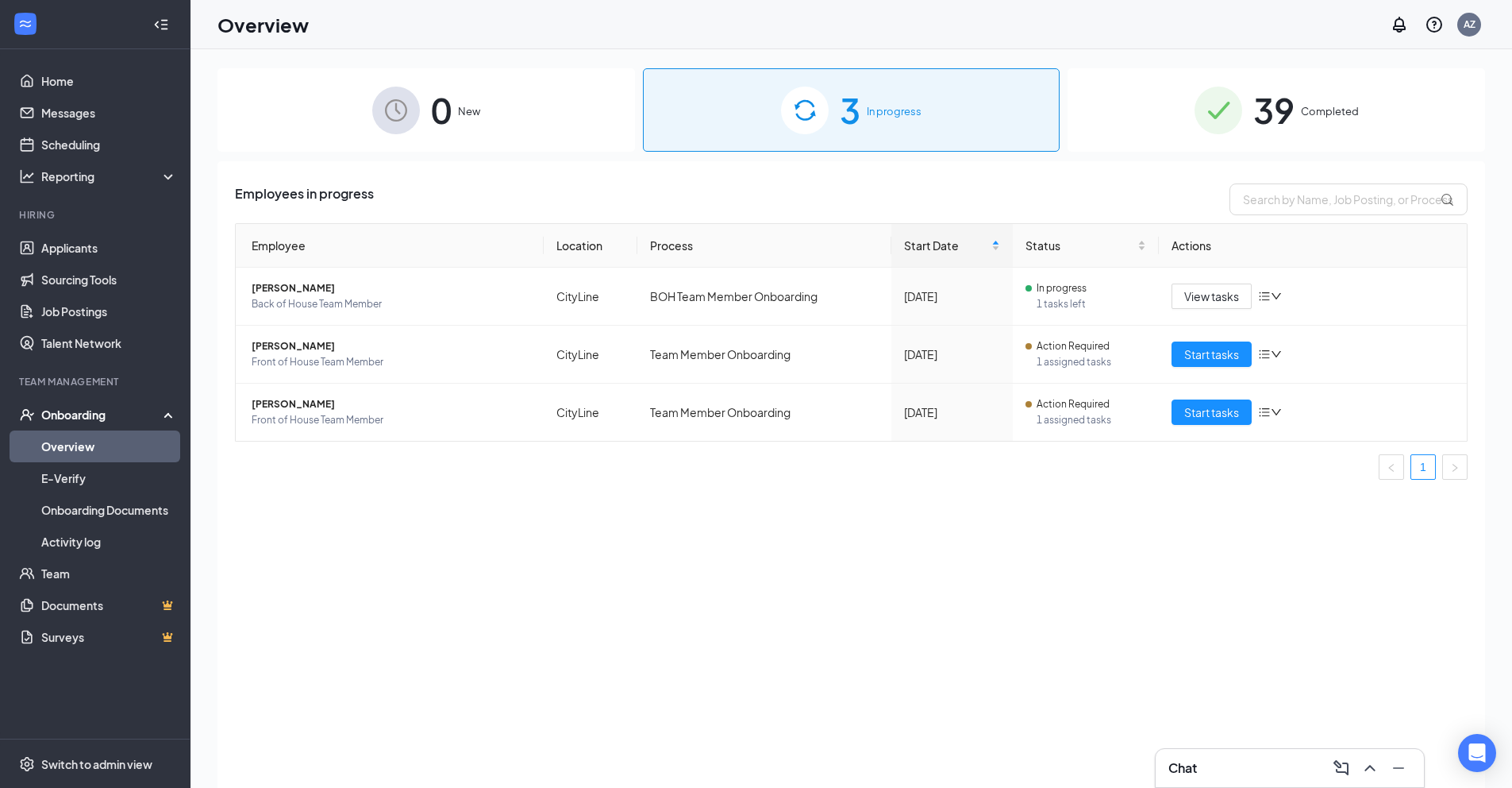
click at [1225, 772] on div "Chat" at bounding box center [1289, 768] width 243 height 25
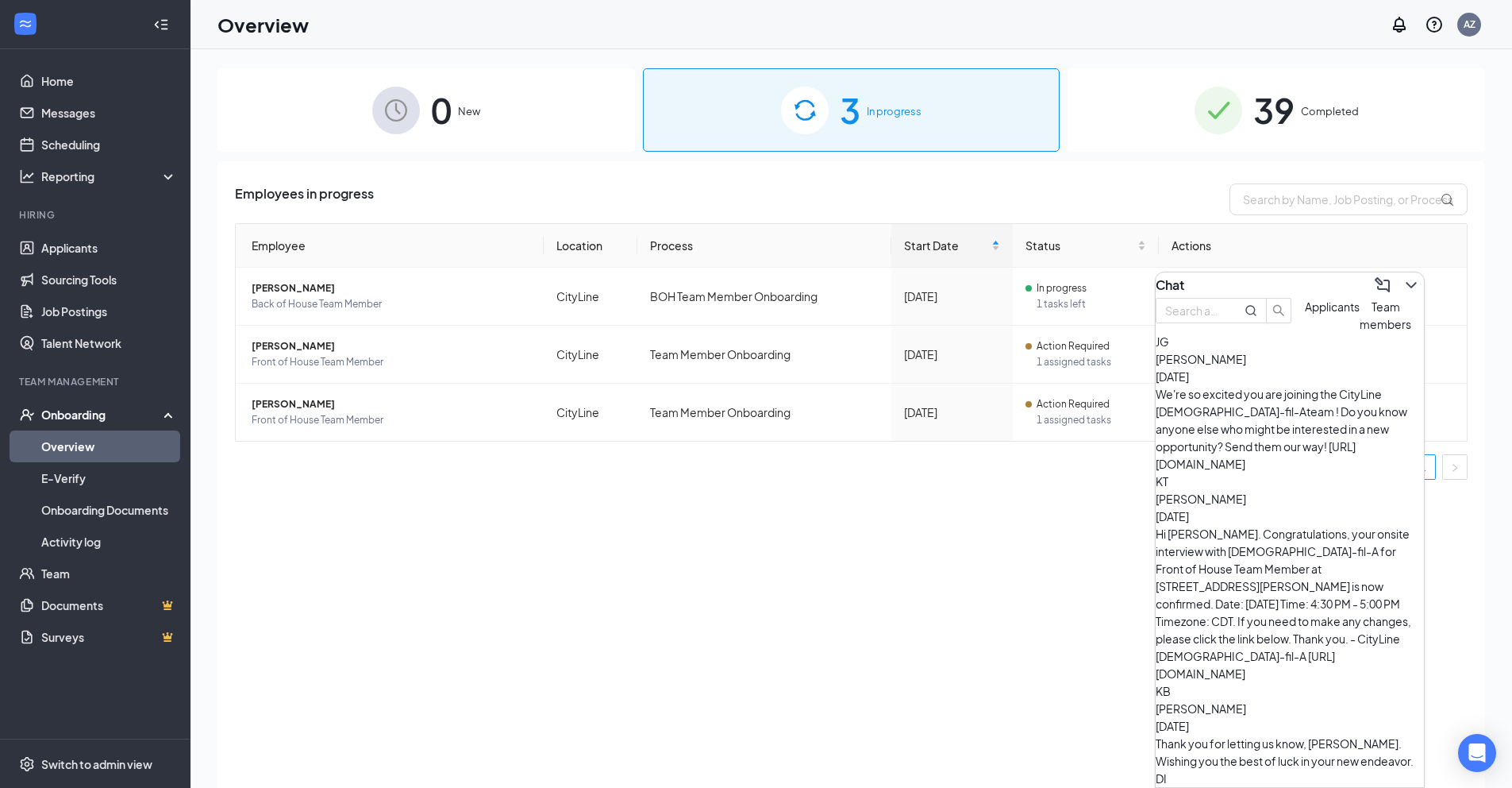
click at [1360, 331] on span "Team members" at bounding box center [1385, 315] width 52 height 32
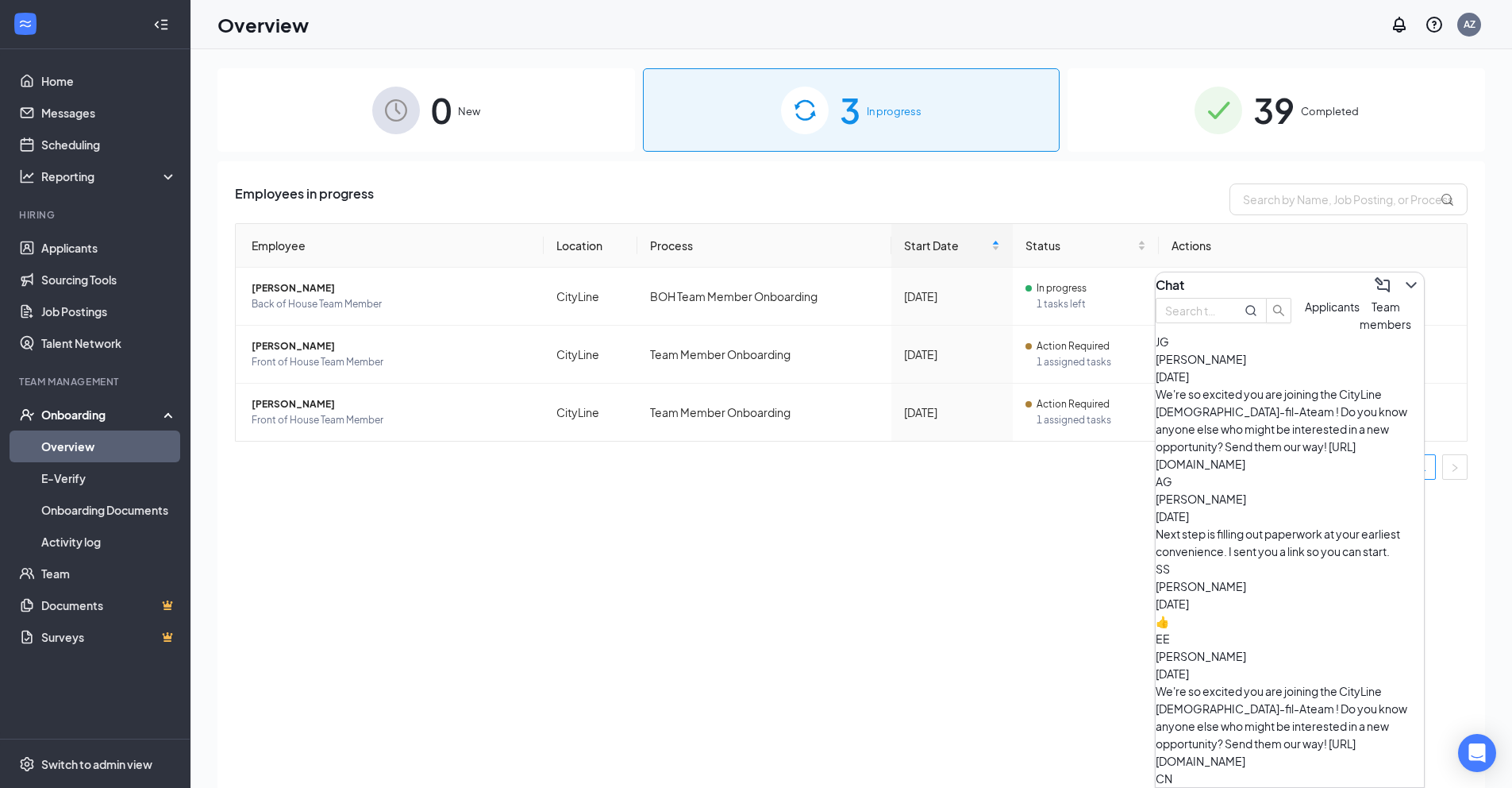
click at [1227, 366] on span "[PERSON_NAME]" at bounding box center [1201, 358] width 90 height 14
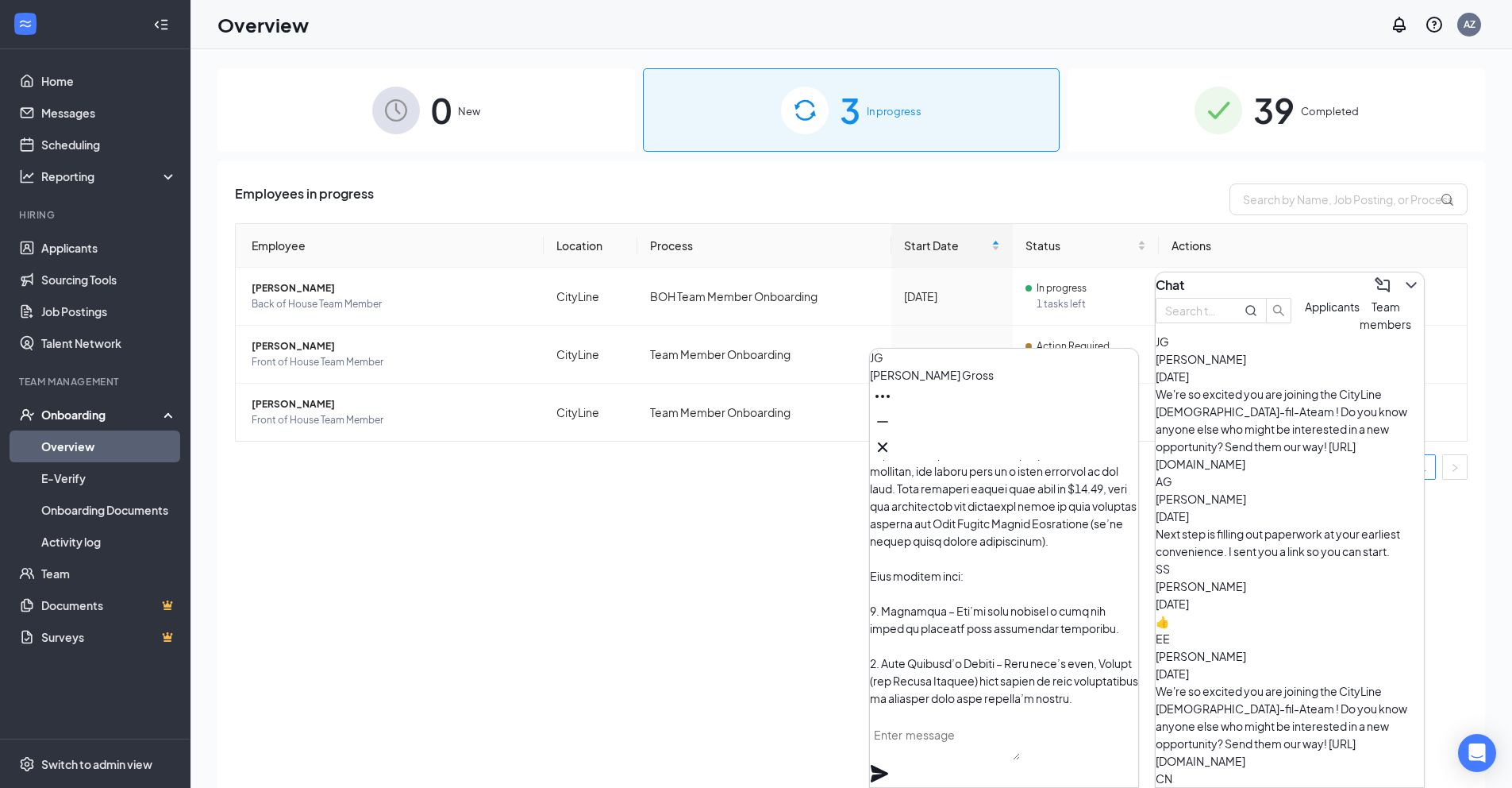
scroll to position [-838, 0]
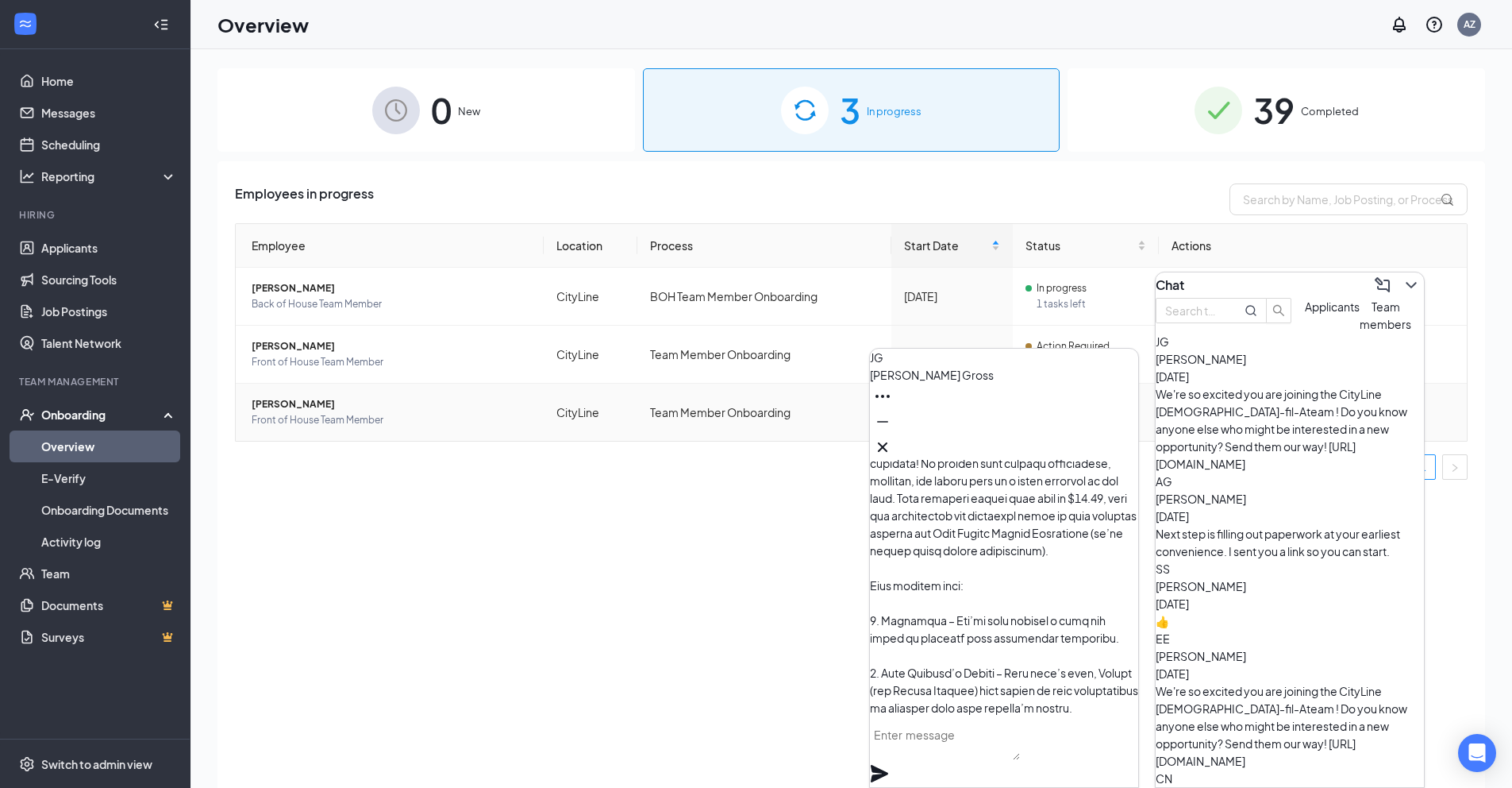
click at [892, 438] on icon "Cross" at bounding box center [882, 447] width 19 height 19
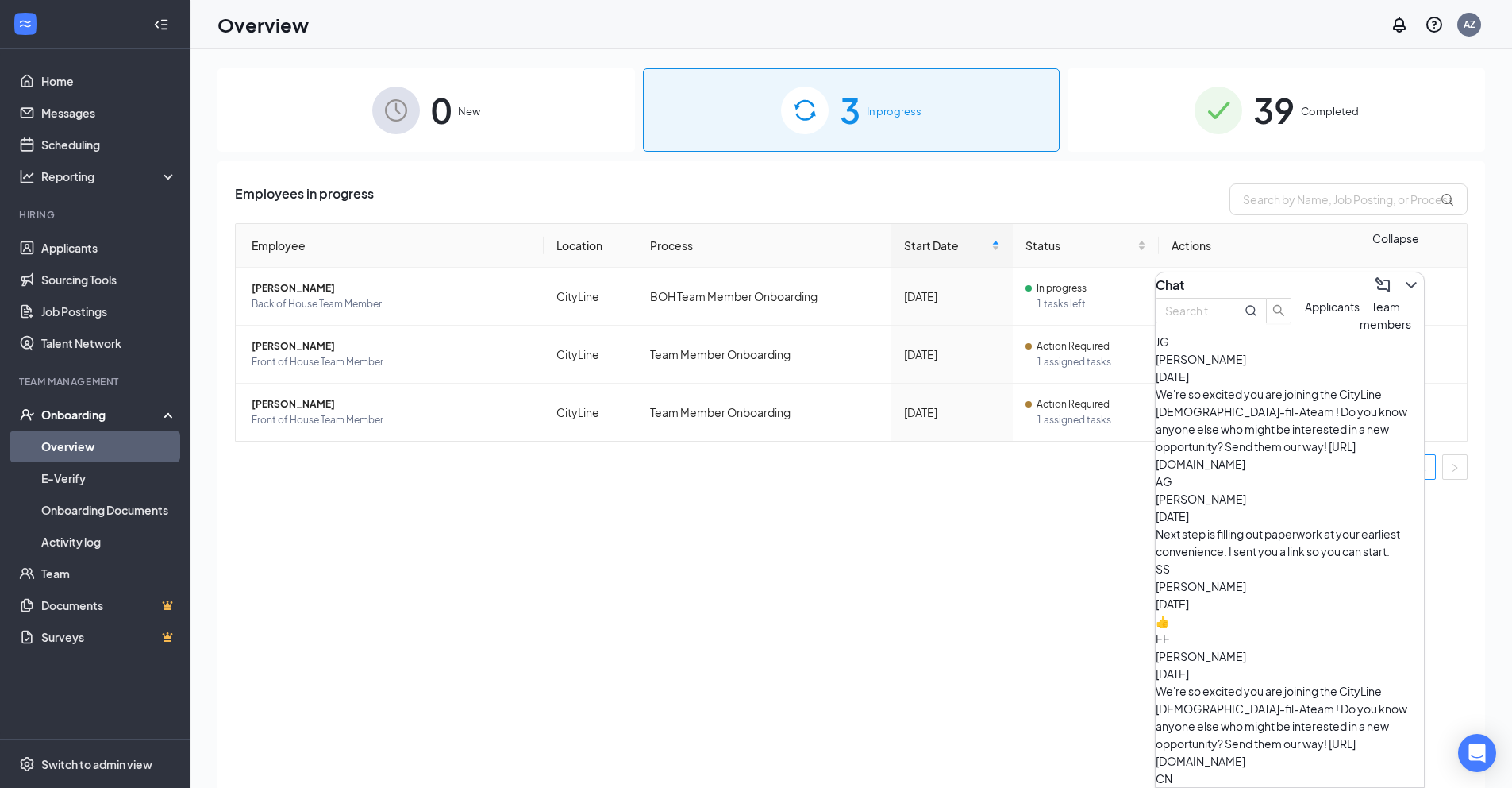
click at [1401, 278] on icon "ChevronDown" at bounding box center [1410, 285] width 19 height 19
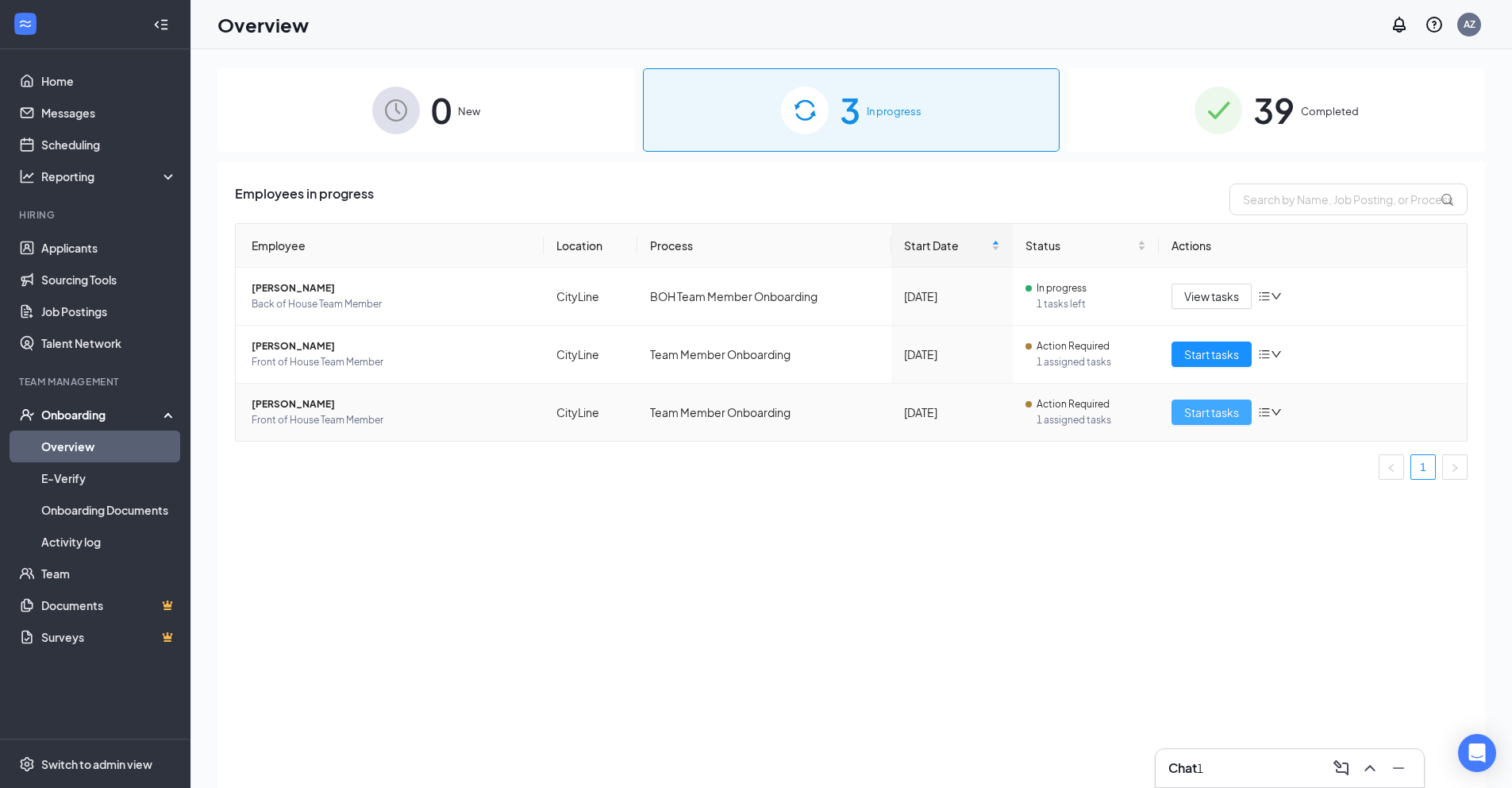
click at [1224, 411] on span "Start tasks" at bounding box center [1211, 412] width 55 height 17
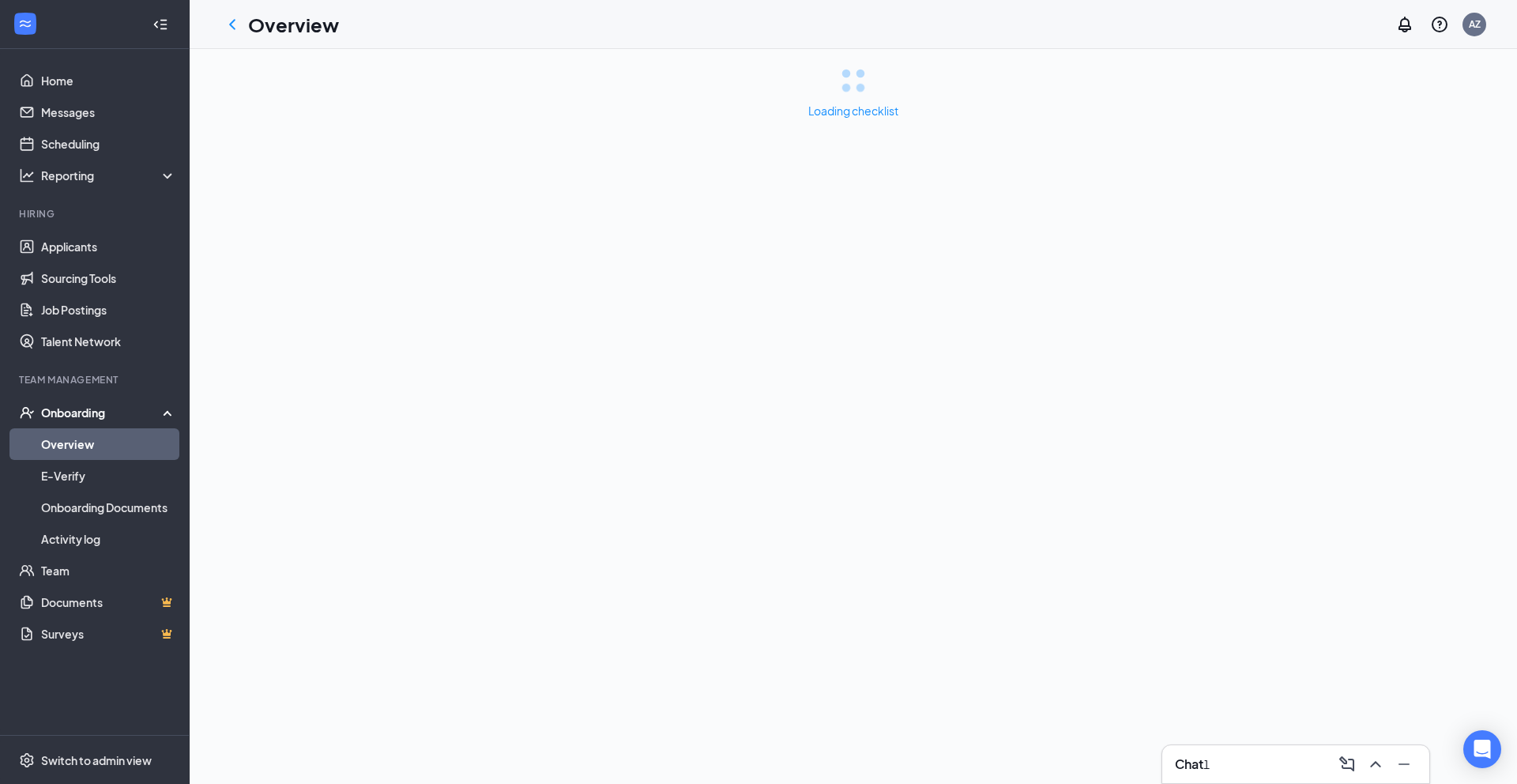
click at [1211, 750] on div "Chat 1" at bounding box center [1295, 764] width 267 height 38
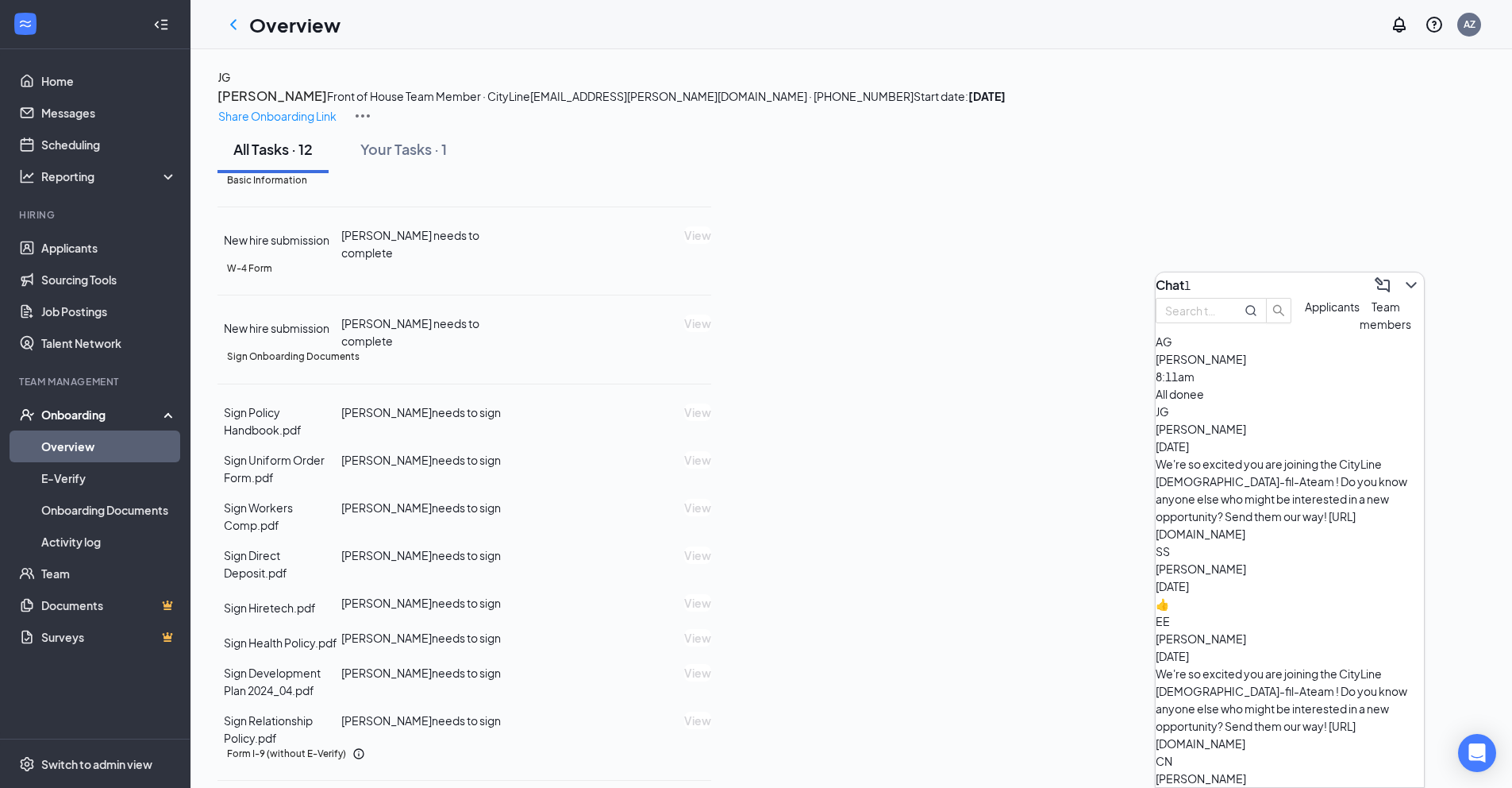
click at [1296, 385] on div "[PERSON_NAME] 8:11am" at bounding box center [1289, 367] width 268 height 35
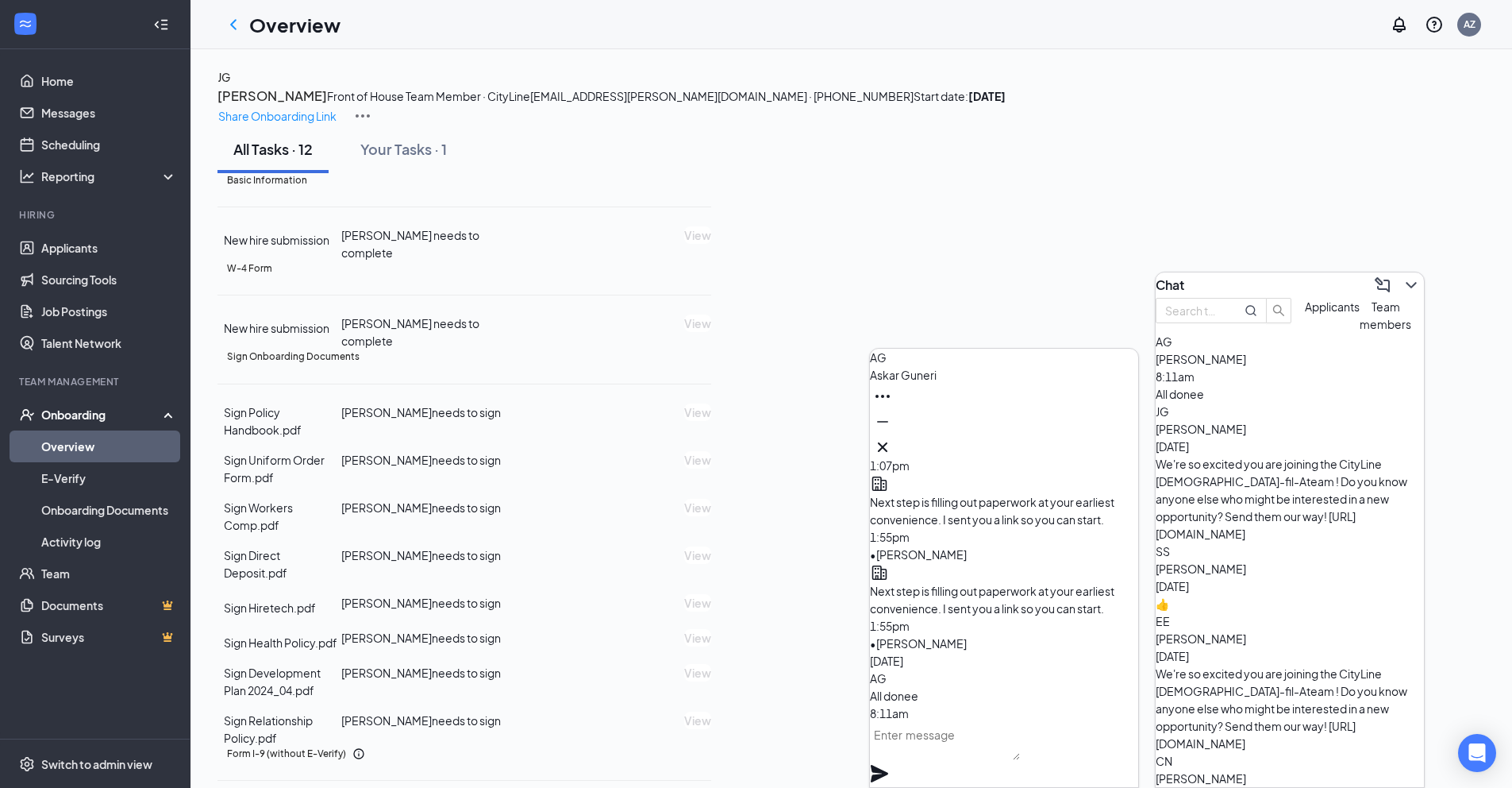
click at [993, 760] on textarea at bounding box center [944, 740] width 150 height 38
type textarea "T"
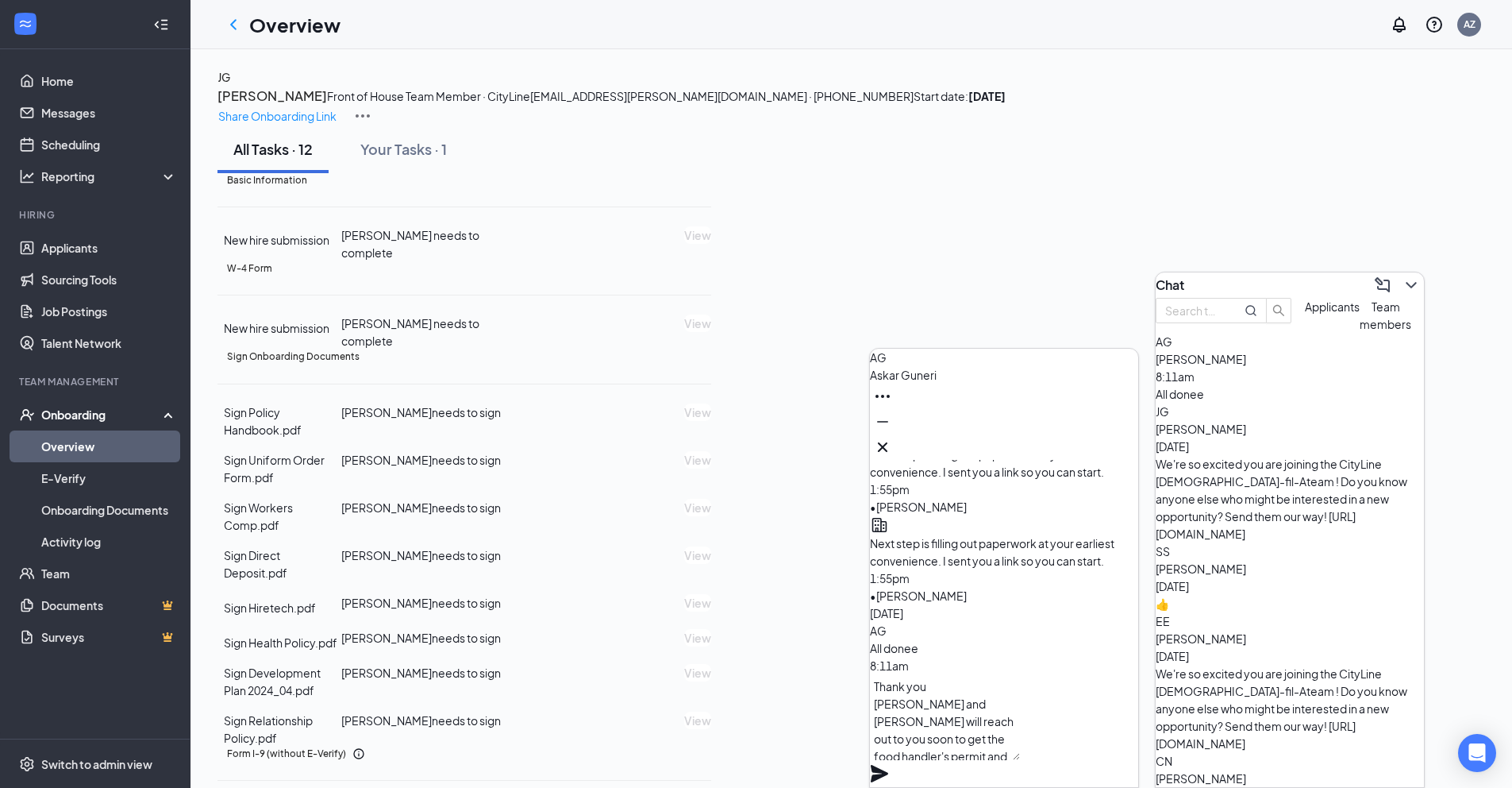
click at [982, 712] on textarea "Thank you [PERSON_NAME] and [PERSON_NAME] will reach out to you soon to get the…" at bounding box center [944, 717] width 150 height 86
type textarea "Thank you [PERSON_NAME] and [PERSON_NAME] will reach out to you soon to get the…"
click at [888, 764] on icon "Plane" at bounding box center [879, 772] width 17 height 17
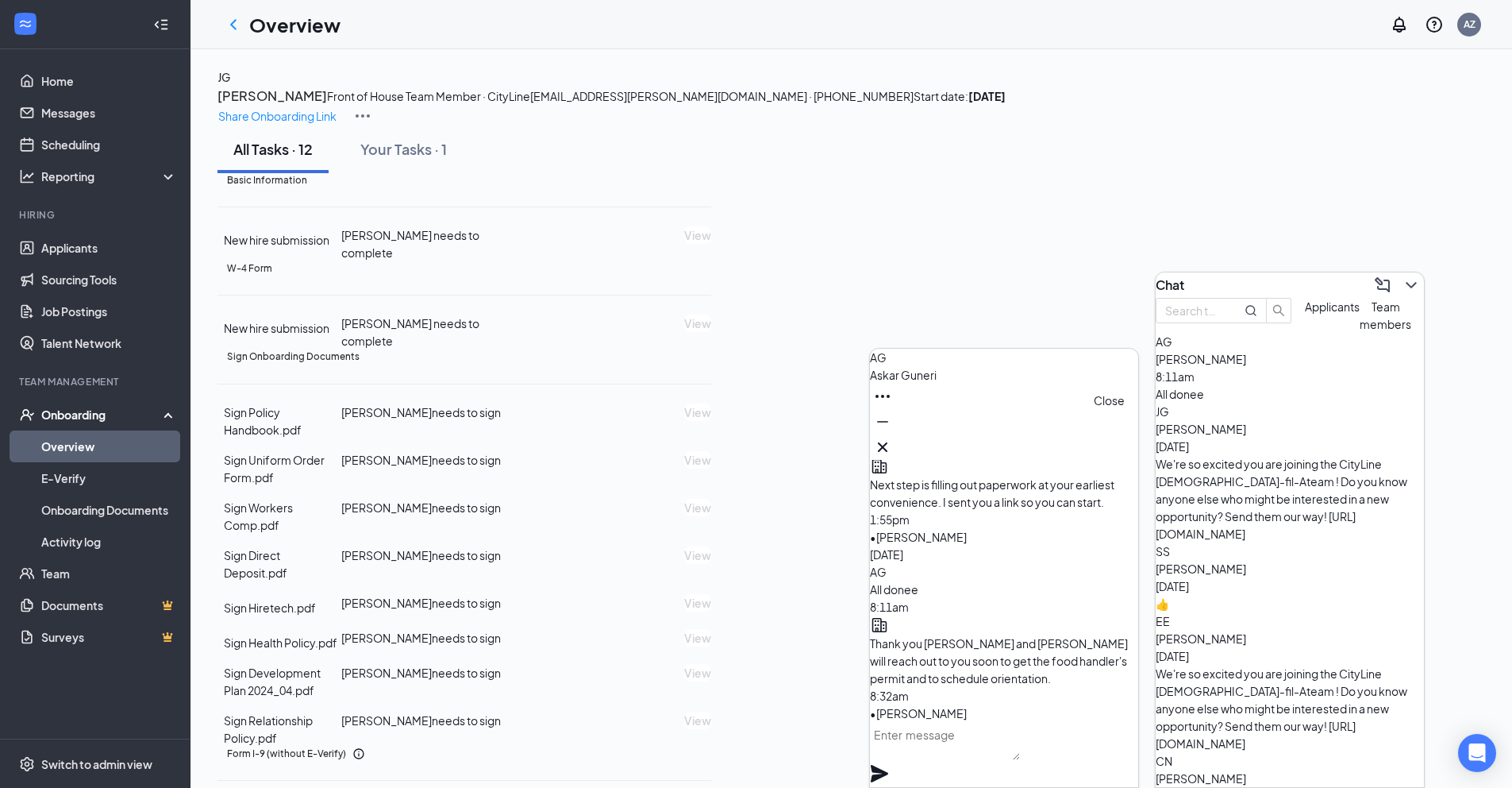
click at [892, 438] on icon "Cross" at bounding box center [882, 447] width 19 height 19
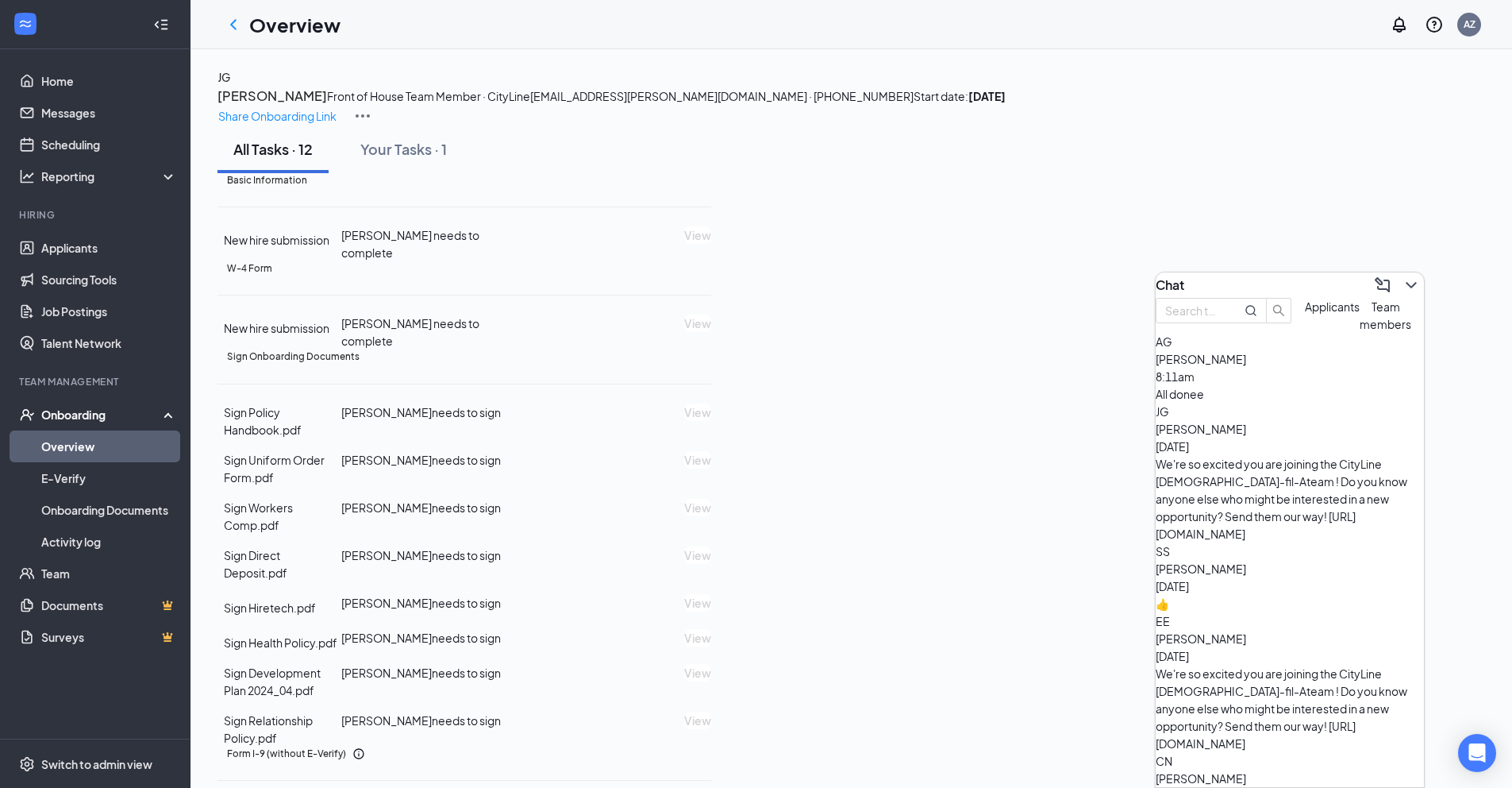
click at [1305, 313] on span "Applicants" at bounding box center [1332, 306] width 55 height 14
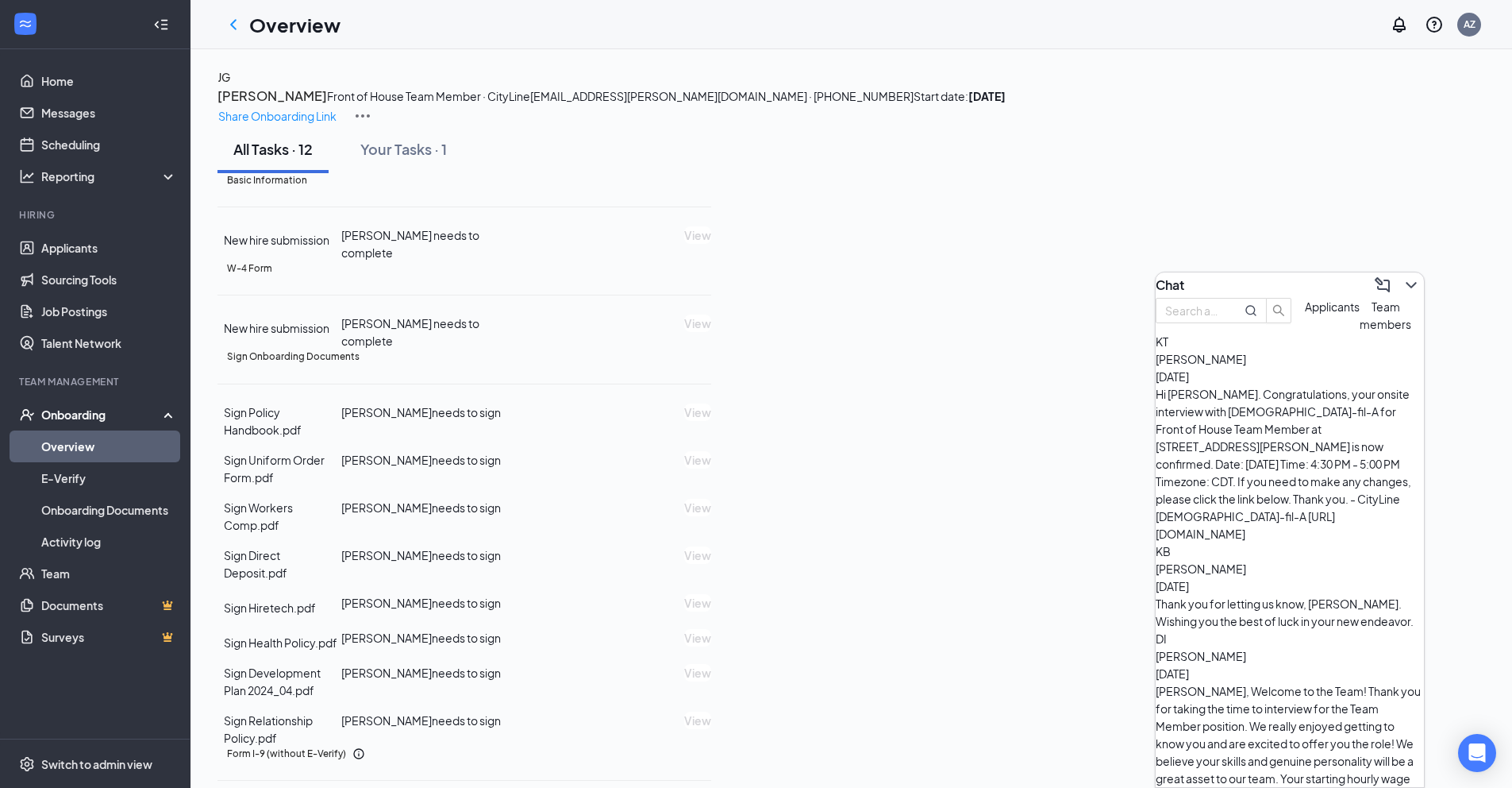
click at [1360, 331] on span "Team members" at bounding box center [1385, 315] width 52 height 32
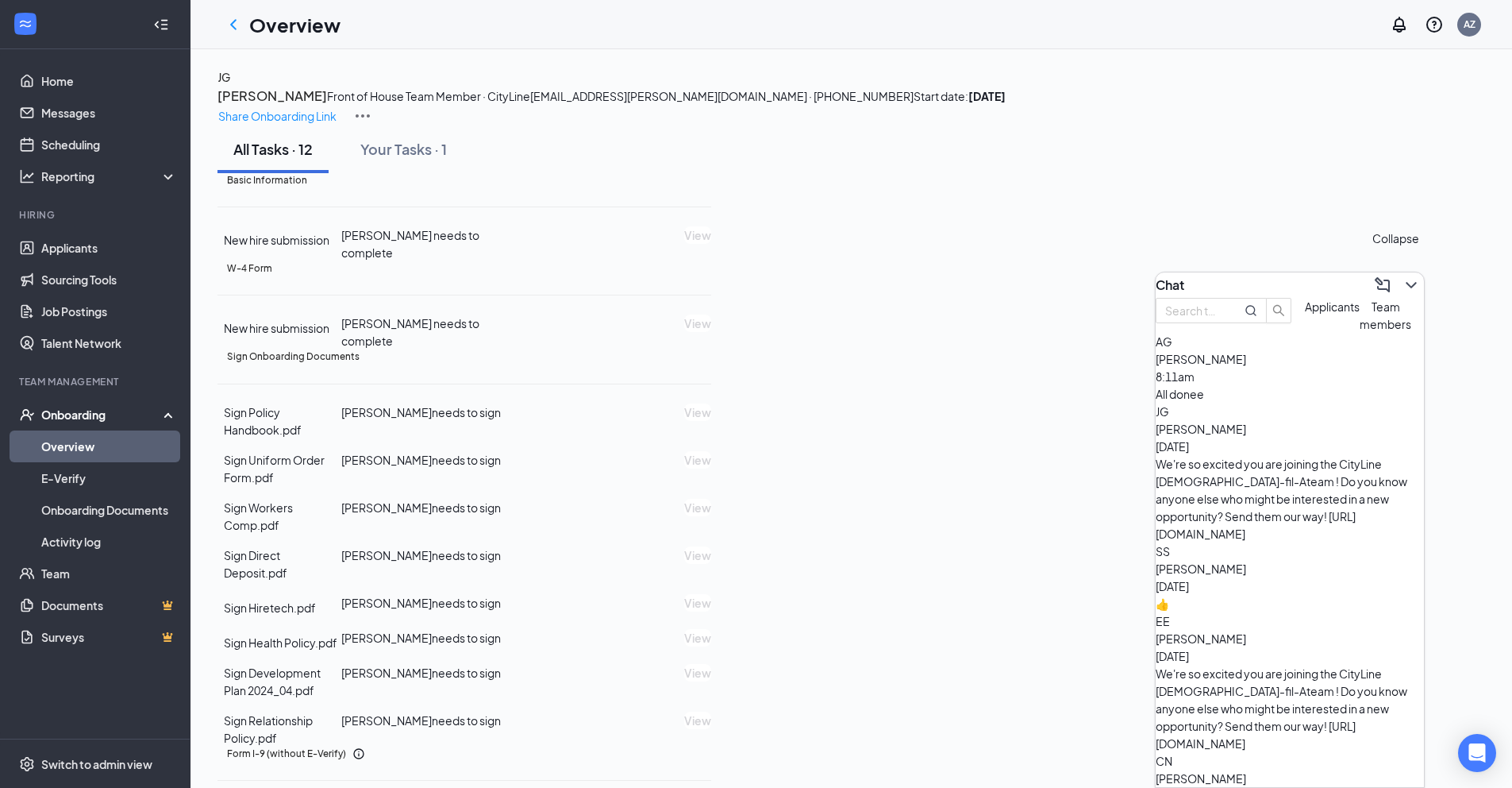
click at [1401, 286] on icon "ChevronDown" at bounding box center [1410, 285] width 19 height 19
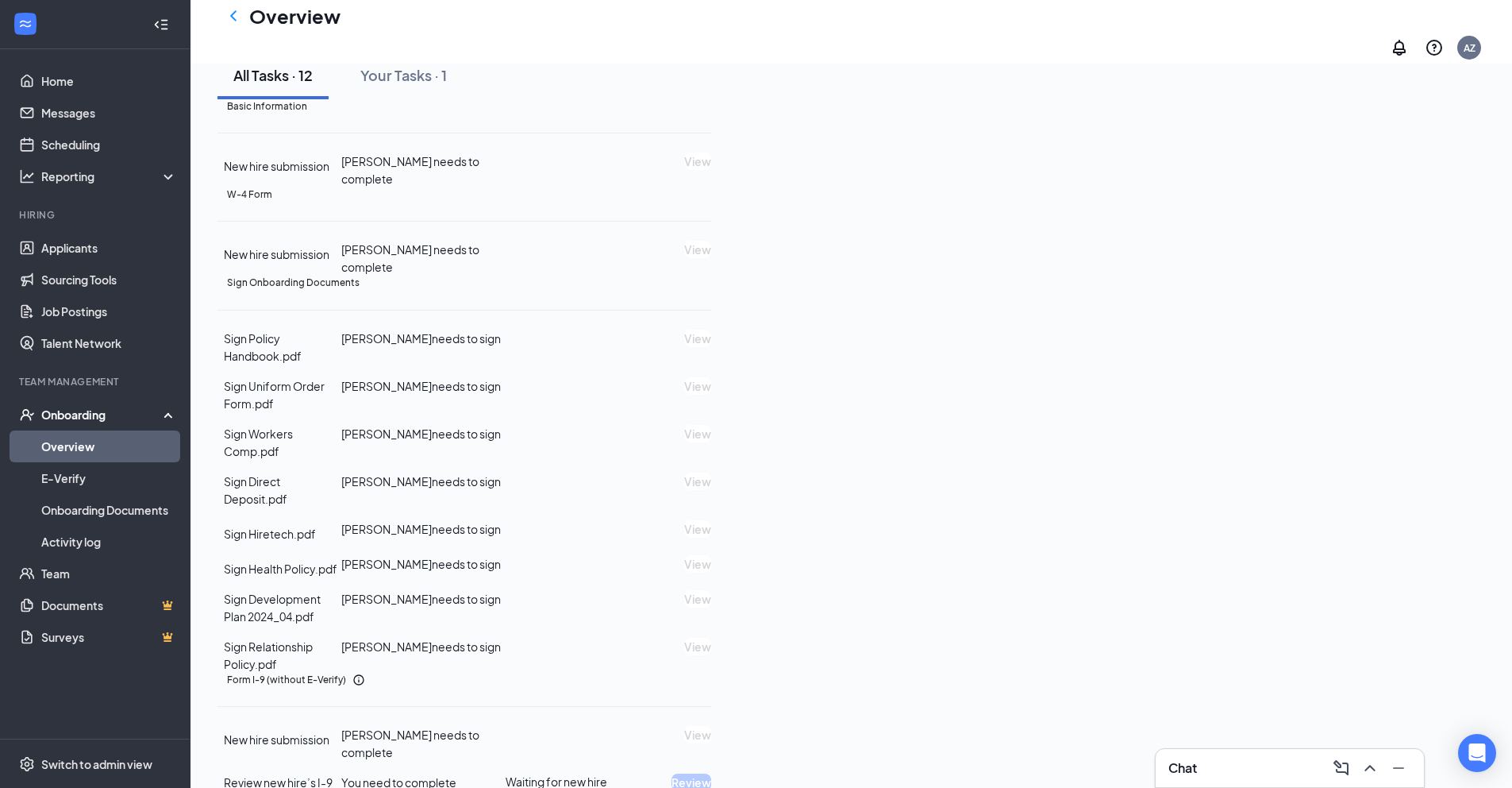
scroll to position [318, 0]
